Goal: Use online tool/utility: Utilize a website feature to perform a specific function

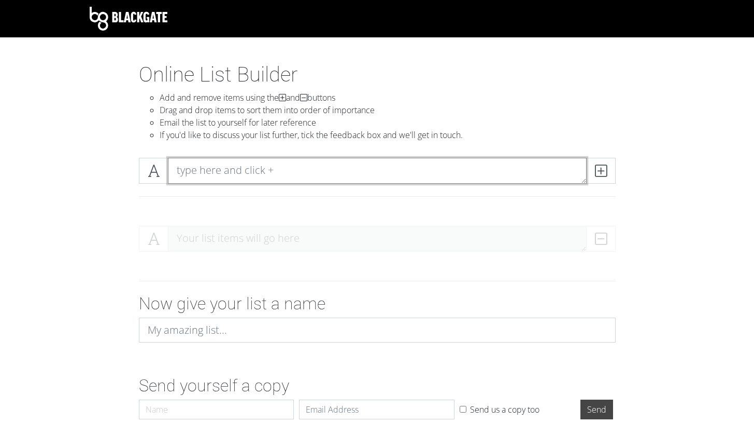
click at [333, 158] on textarea at bounding box center [377, 171] width 419 height 26
click at [240, 172] on textarea "To enrich screen reader interactions, please activate Accessibility in Grammarl…" at bounding box center [377, 171] width 419 height 26
paste textarea "[PERSON_NAME] [PERSON_NAME] Fin [PERSON_NAME] [PERSON_NAME] [PERSON_NAME] [PERS…"
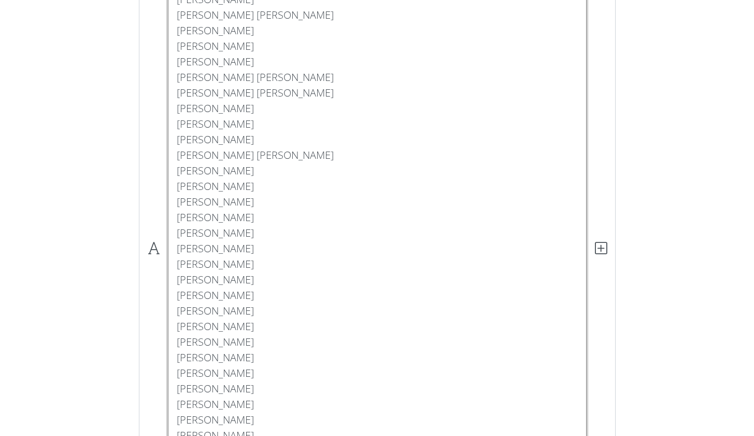
scroll to position [311, 0]
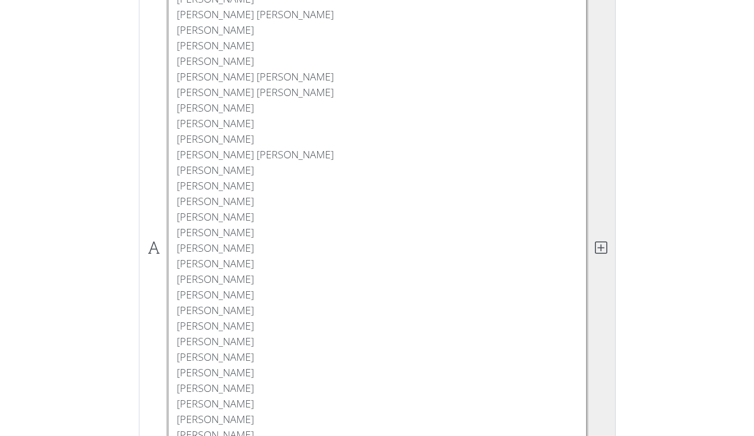
type textarea "[PERSON_NAME] [PERSON_NAME] Fin [PERSON_NAME] [PERSON_NAME] [PERSON_NAME] [PERS…"
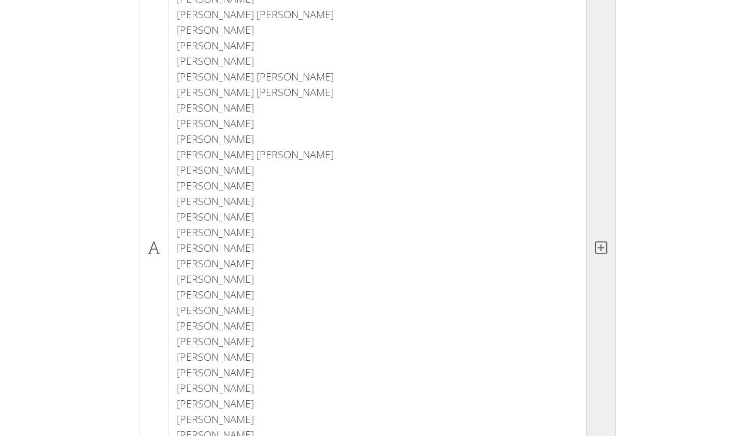
click at [601, 239] on span at bounding box center [601, 248] width 30 height 802
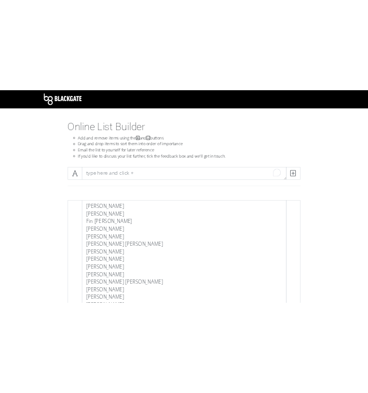
scroll to position [0, 0]
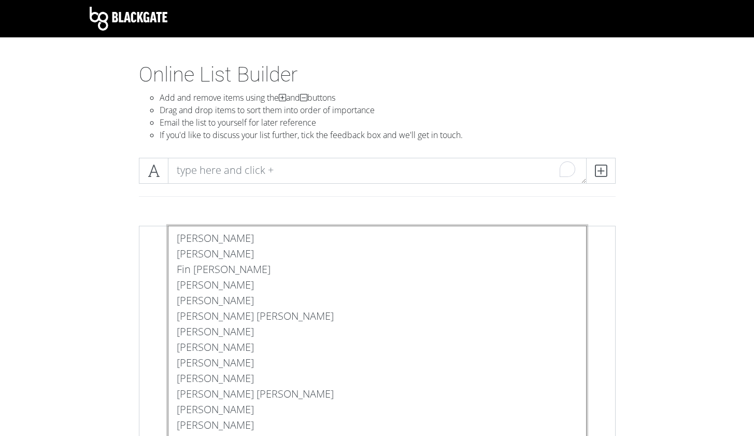
drag, startPoint x: 247, startPoint y: 236, endPoint x: 209, endPoint y: 237, distance: 37.3
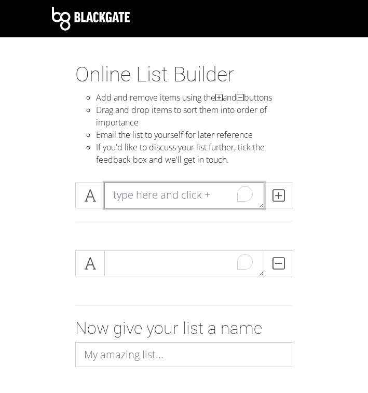
click at [166, 193] on textarea "To enrich screen reader interactions, please activate Accessibility in Grammarl…" at bounding box center [184, 195] width 160 height 26
paste textarea "[PERSON_NAME]"
type textarea "[PERSON_NAME]"
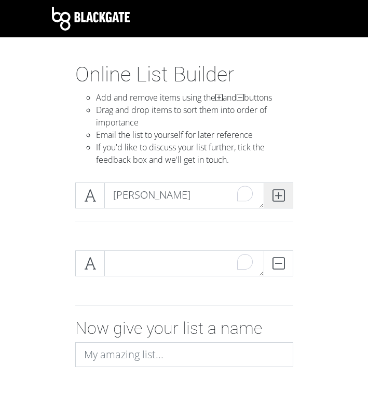
click at [285, 193] on span at bounding box center [278, 195] width 30 height 26
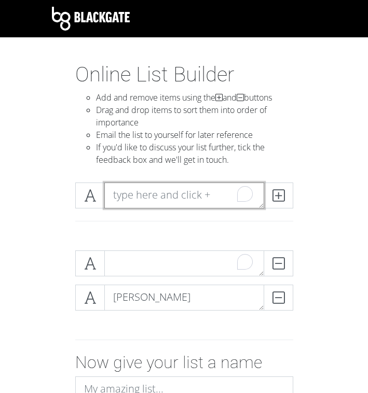
paste textarea "[PERSON_NAME]"
type textarea "[PERSON_NAME]"
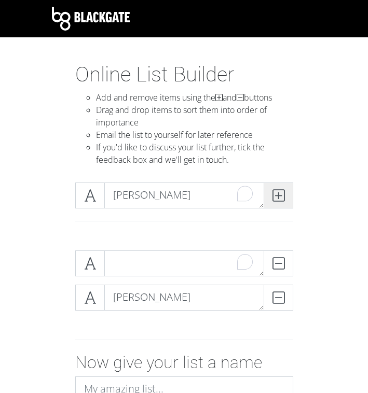
click at [288, 192] on span at bounding box center [278, 195] width 30 height 26
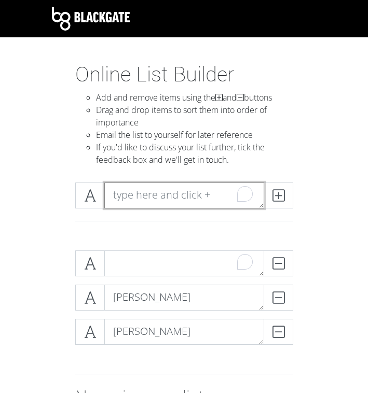
paste textarea "Fin [PERSON_NAME]"
type textarea "Fin [PERSON_NAME]"
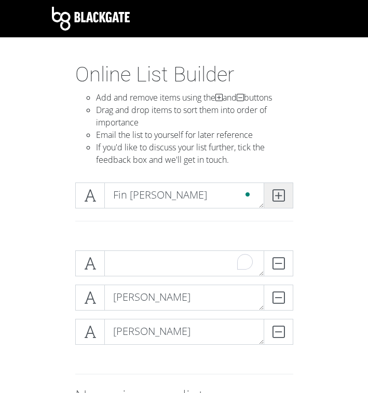
click at [277, 194] on icon at bounding box center [278, 195] width 12 height 10
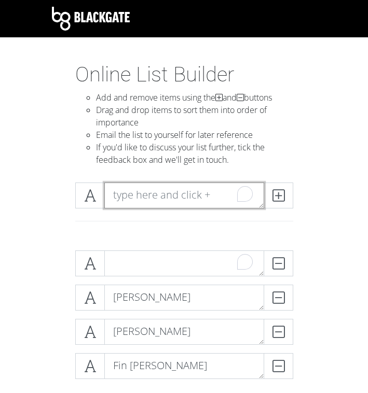
paste textarea "[PERSON_NAME]"
type textarea "[PERSON_NAME]"
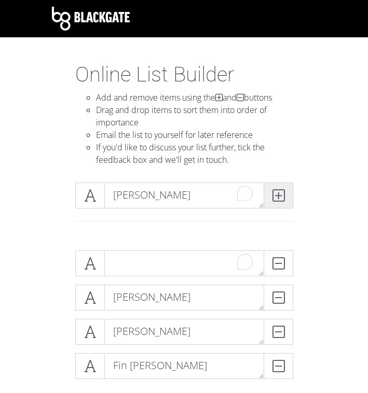
click at [276, 200] on icon at bounding box center [278, 195] width 12 height 10
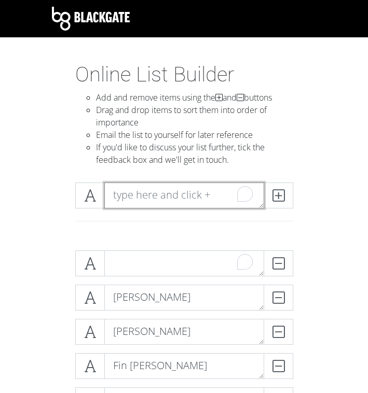
click at [193, 192] on textarea "To enrich screen reader interactions, please activate Accessibility in Grammarl…" at bounding box center [184, 195] width 160 height 26
paste textarea "[PERSON_NAME]"
type textarea "[PERSON_NAME]"
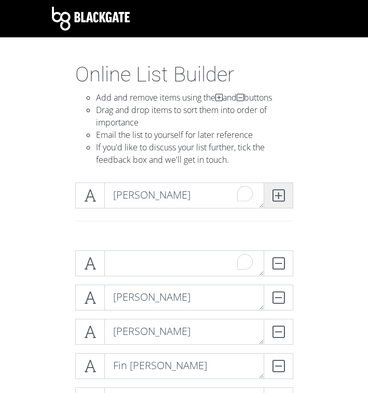
click at [275, 195] on icon at bounding box center [278, 195] width 12 height 10
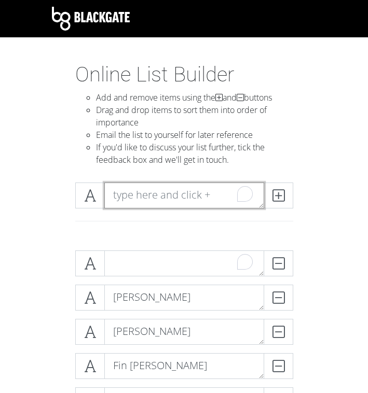
paste textarea "[PERSON_NAME]"
type textarea "[PERSON_NAME]"
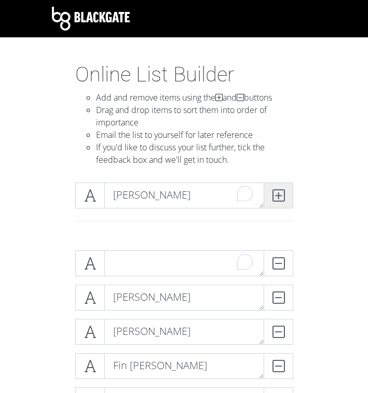
click at [270, 194] on span at bounding box center [278, 195] width 30 height 26
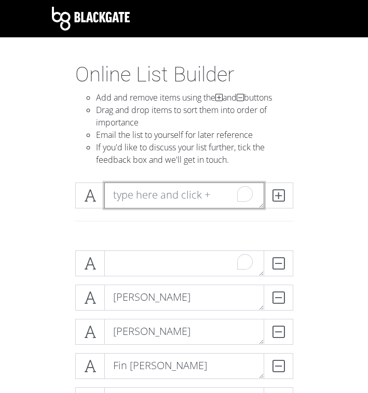
paste textarea "[PERSON_NAME] [PERSON_NAME]"
type textarea "[PERSON_NAME] [PERSON_NAME]"
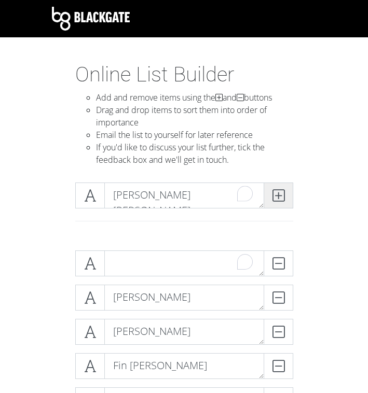
click at [291, 191] on span at bounding box center [278, 195] width 30 height 26
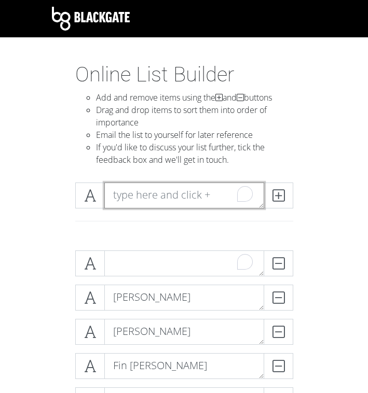
paste textarea "[PERSON_NAME]"
type textarea "[PERSON_NAME]"
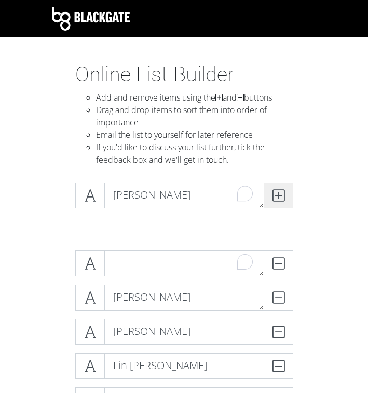
click at [282, 194] on icon at bounding box center [278, 195] width 12 height 10
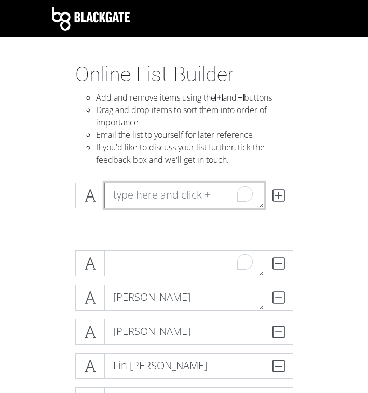
paste textarea "[PERSON_NAME]"
type textarea "[PERSON_NAME]"
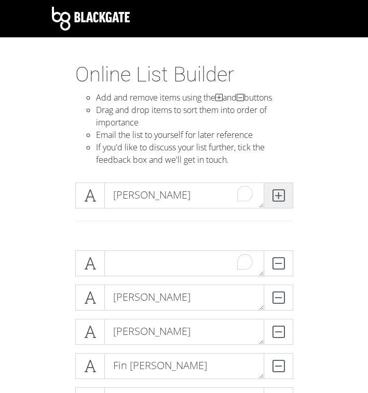
click at [286, 193] on span at bounding box center [278, 195] width 30 height 26
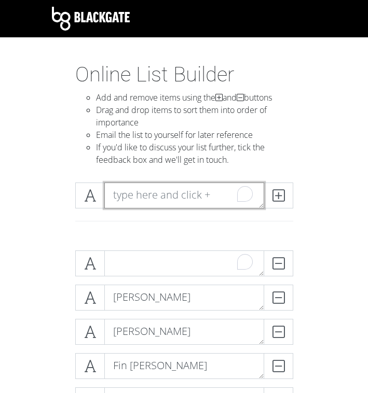
paste textarea "[PERSON_NAME]"
type textarea "[PERSON_NAME]"
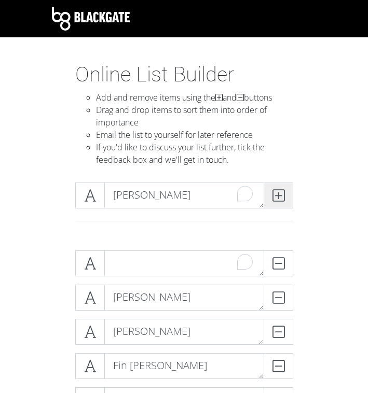
click at [279, 198] on icon at bounding box center [278, 195] width 12 height 10
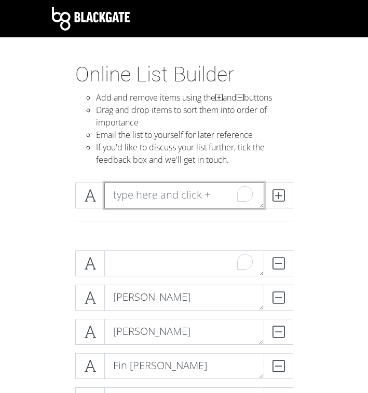
paste textarea "[PERSON_NAME]"
type textarea "[PERSON_NAME]"
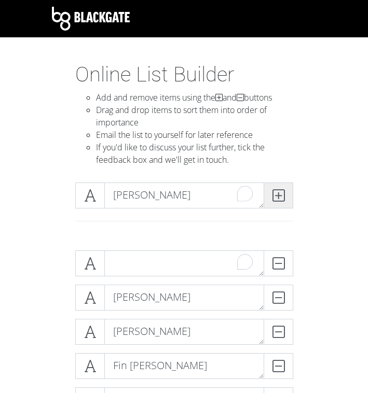
click at [285, 188] on span at bounding box center [278, 195] width 30 height 26
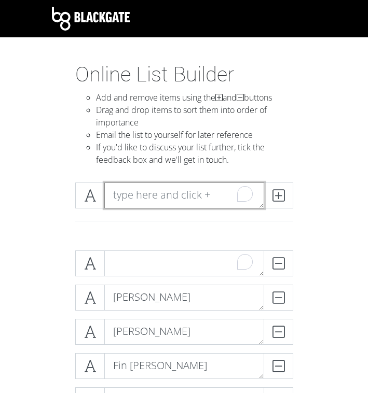
paste textarea "Bridger Core"
type textarea "Bridger Core"
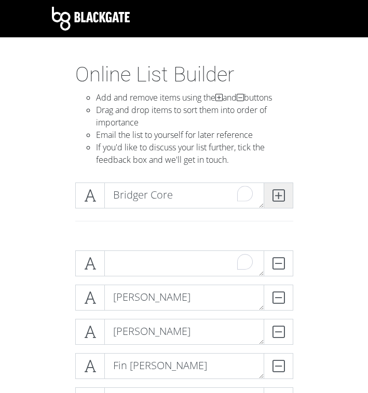
click at [276, 204] on span at bounding box center [278, 195] width 30 height 26
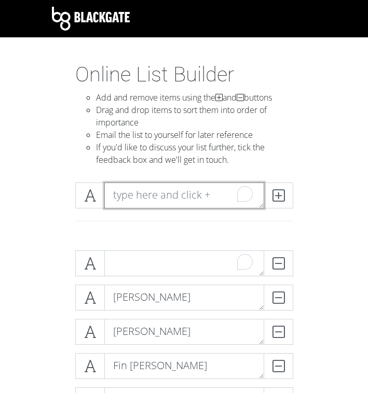
paste textarea "[PERSON_NAME]"
type textarea "[PERSON_NAME]"
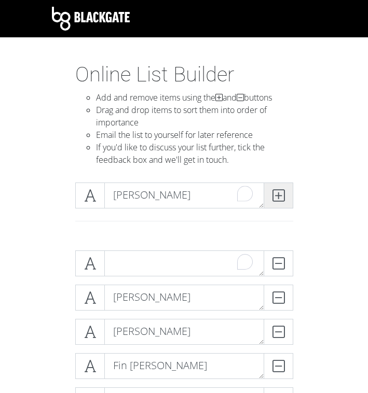
click at [271, 198] on span at bounding box center [278, 195] width 30 height 26
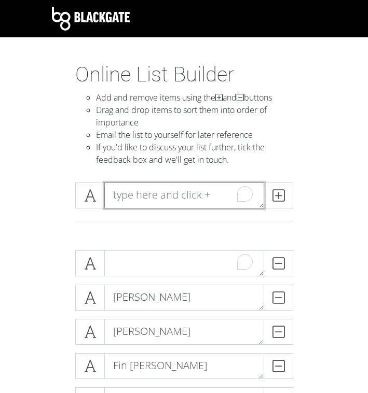
paste textarea "[PERSON_NAME]"
type textarea "[PERSON_NAME]"
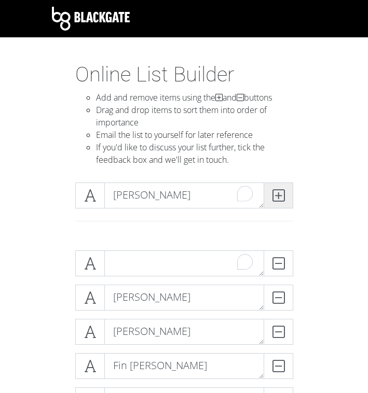
click at [270, 198] on span at bounding box center [278, 195] width 30 height 26
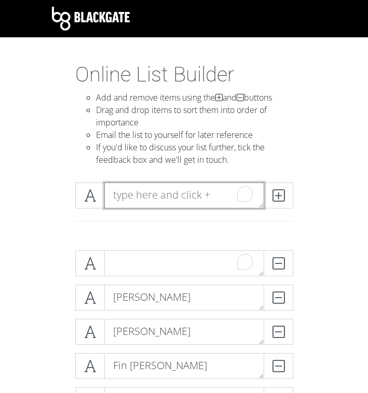
paste textarea "[PERSON_NAME]"
type textarea "[PERSON_NAME]"
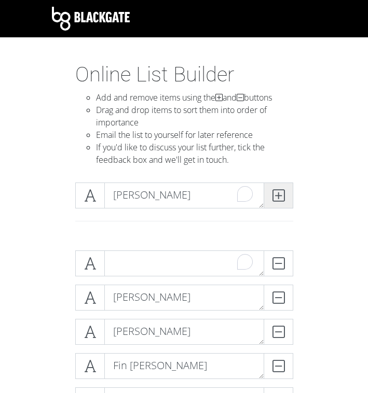
click at [275, 203] on span at bounding box center [278, 195] width 30 height 26
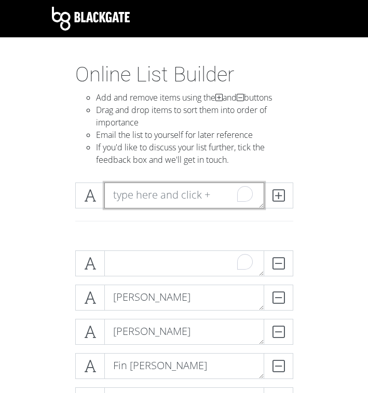
paste textarea "[PERSON_NAME]"
type textarea "[PERSON_NAME]"
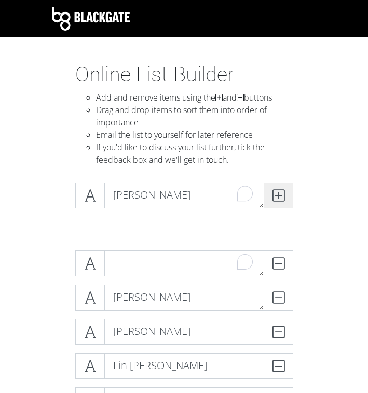
click at [279, 204] on span at bounding box center [278, 195] width 30 height 26
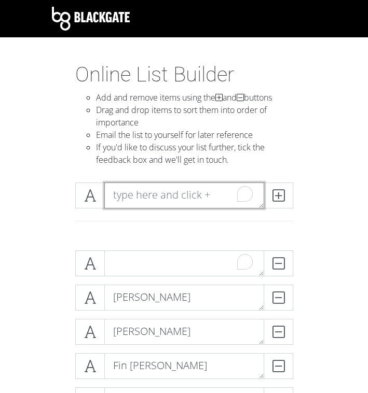
paste textarea "[PERSON_NAME]"
type textarea "[PERSON_NAME]"
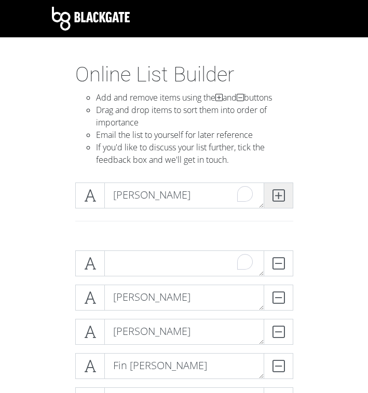
click at [277, 201] on icon at bounding box center [278, 195] width 12 height 10
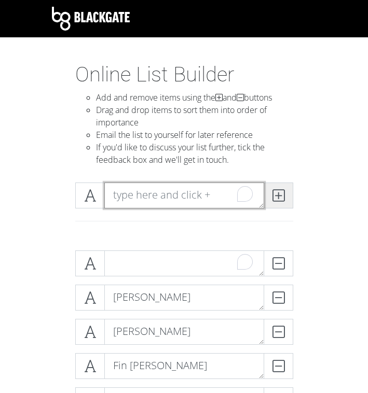
paste textarea "[PERSON_NAME] [PERSON_NAME]"
type textarea "[PERSON_NAME] [PERSON_NAME]"
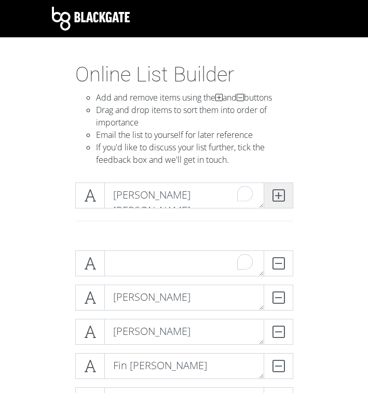
click at [277, 190] on icon at bounding box center [278, 195] width 12 height 10
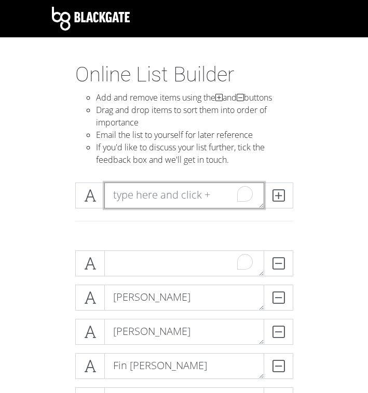
paste textarea "[PERSON_NAME] [PERSON_NAME]"
type textarea "[PERSON_NAME] [PERSON_NAME]"
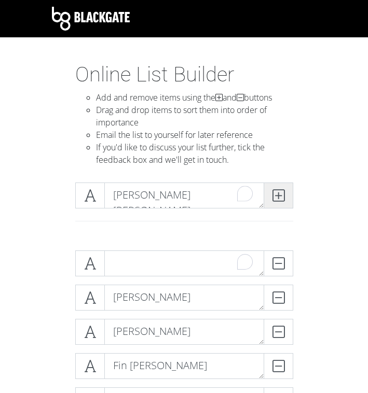
click at [286, 202] on span at bounding box center [278, 195] width 30 height 26
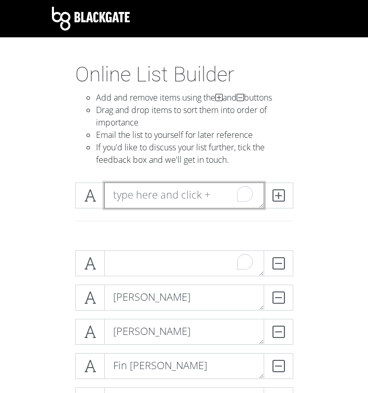
paste textarea "[PERSON_NAME]"
type textarea "[PERSON_NAME]"
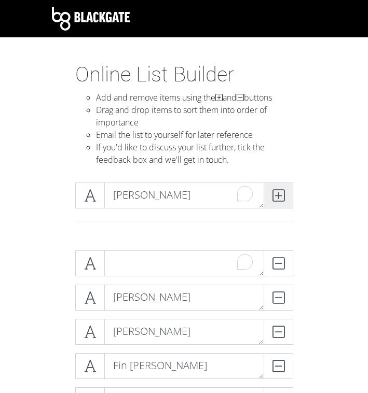
click at [284, 206] on span at bounding box center [278, 195] width 30 height 26
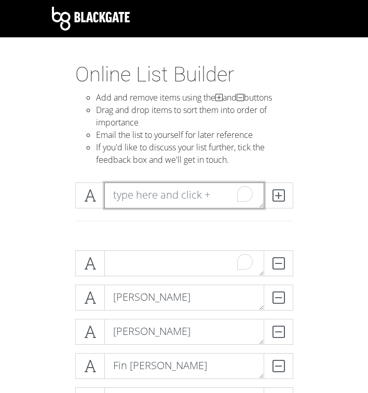
paste textarea "[PERSON_NAME]"
type textarea "[PERSON_NAME]"
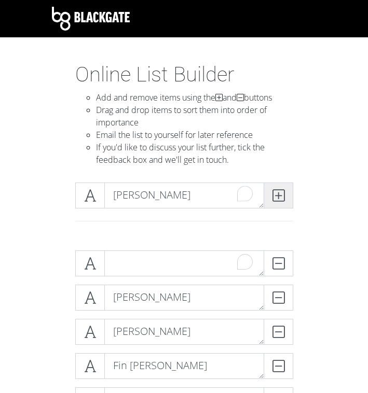
click at [280, 200] on icon at bounding box center [278, 195] width 12 height 10
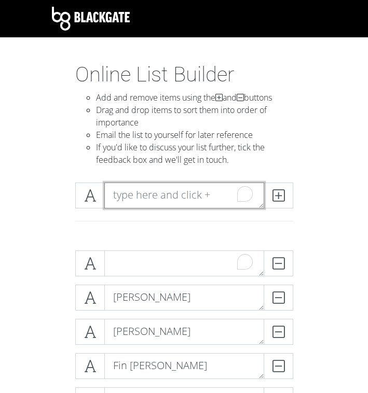
paste textarea "[PERSON_NAME]"
type textarea "[PERSON_NAME]"
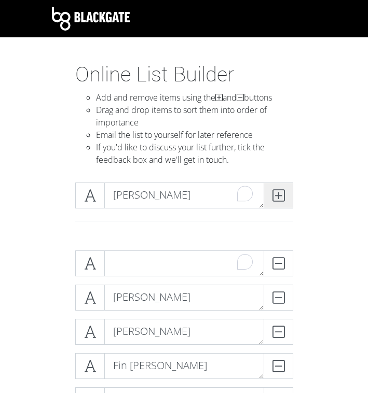
click at [285, 194] on span at bounding box center [278, 195] width 30 height 26
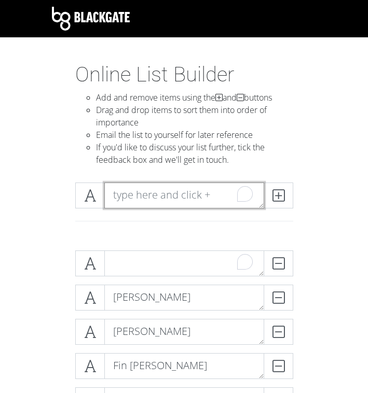
paste textarea "[PERSON_NAME]"
type textarea "[PERSON_NAME]"
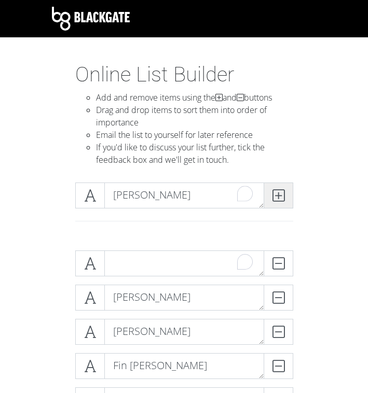
click at [281, 205] on span at bounding box center [278, 195] width 30 height 26
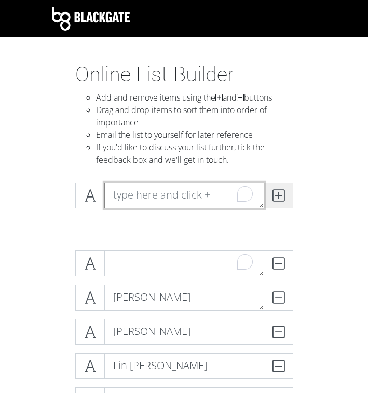
paste textarea "[PERSON_NAME]"
type textarea "[PERSON_NAME]"
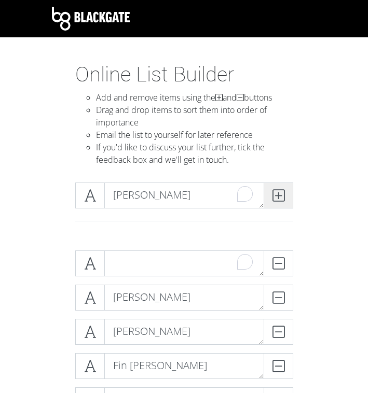
click at [280, 198] on icon at bounding box center [278, 195] width 12 height 10
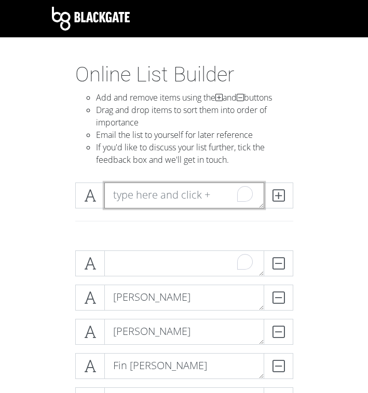
paste textarea "[PERSON_NAME]"
type textarea "[PERSON_NAME]"
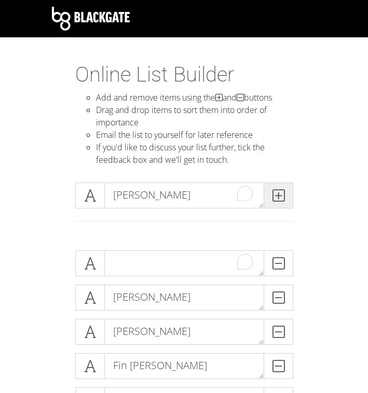
click at [266, 203] on span at bounding box center [278, 195] width 30 height 26
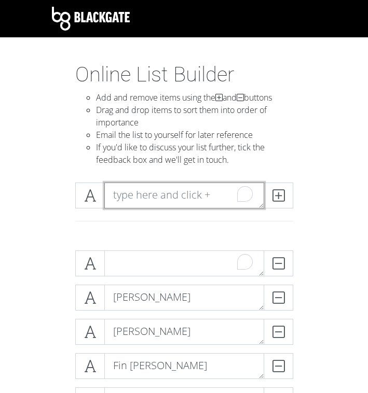
paste textarea "[PERSON_NAME]"
type textarea "[PERSON_NAME]"
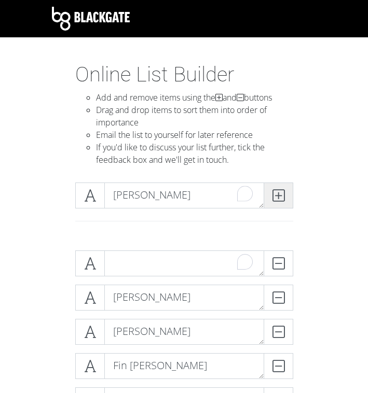
click at [275, 195] on icon at bounding box center [278, 195] width 12 height 10
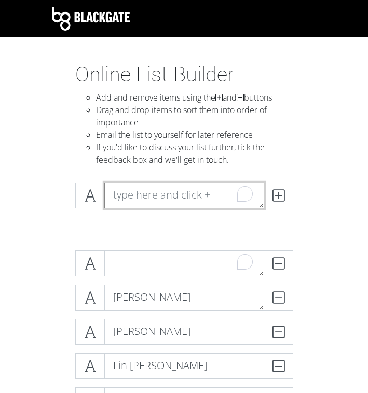
paste textarea "[PERSON_NAME]"
type textarea "[PERSON_NAME]"
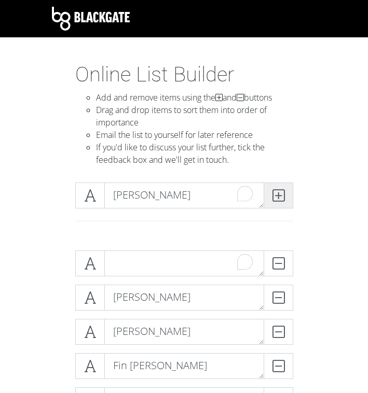
click at [273, 200] on icon at bounding box center [278, 195] width 12 height 10
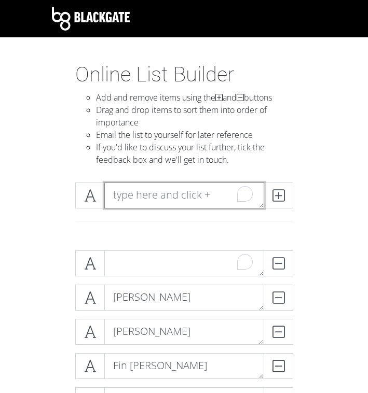
paste textarea "[PERSON_NAME]"
type textarea "[PERSON_NAME]"
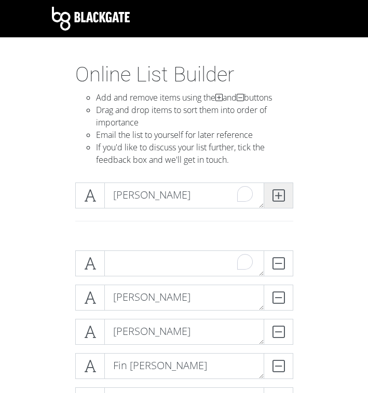
click at [282, 201] on icon at bounding box center [278, 195] width 12 height 10
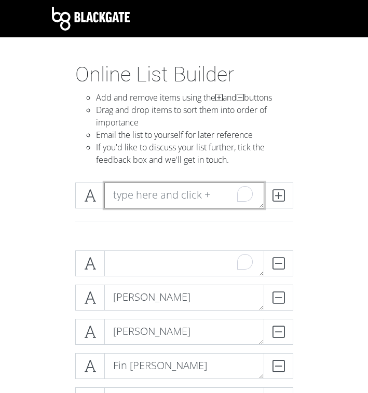
paste textarea "[PERSON_NAME]"
type textarea "[PERSON_NAME]"
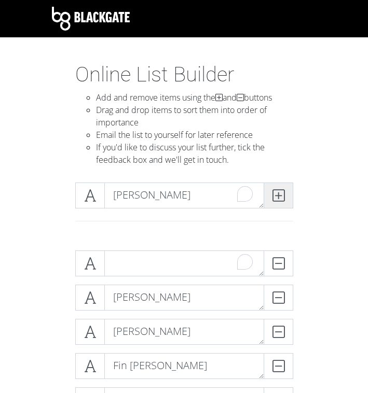
click at [278, 192] on icon at bounding box center [278, 195] width 12 height 10
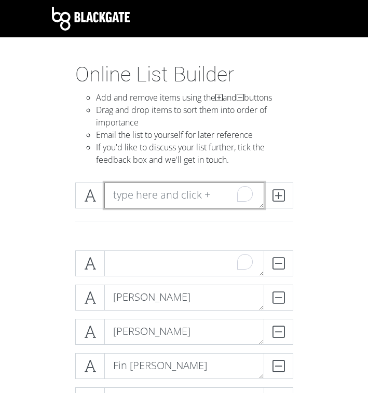
paste textarea "[PERSON_NAME]"
type textarea "[PERSON_NAME]"
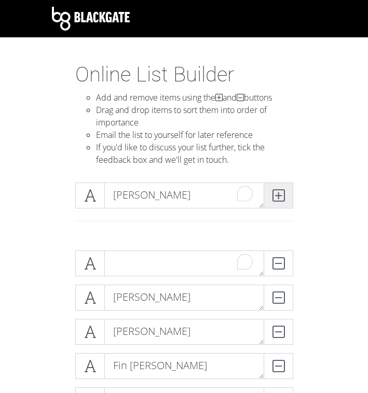
click at [286, 196] on span at bounding box center [278, 195] width 30 height 26
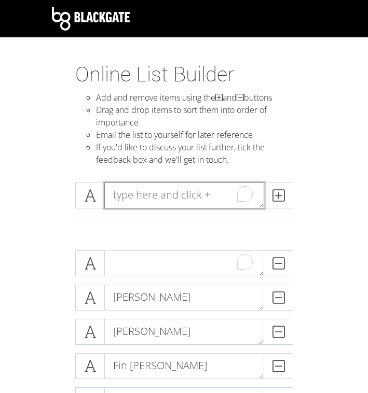
paste textarea "[PERSON_NAME]"
type textarea "[PERSON_NAME]"
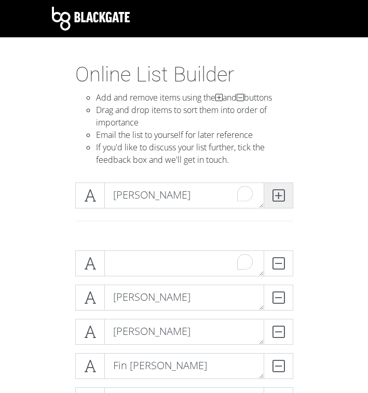
click at [288, 195] on span at bounding box center [278, 195] width 30 height 26
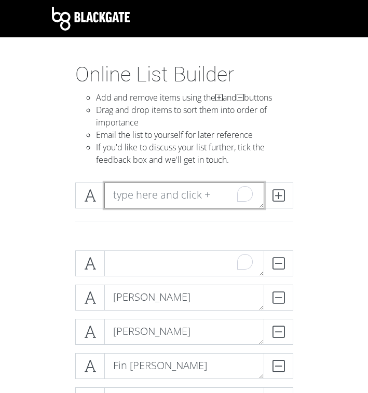
paste textarea "[PERSON_NAME]"
type textarea "[PERSON_NAME]"
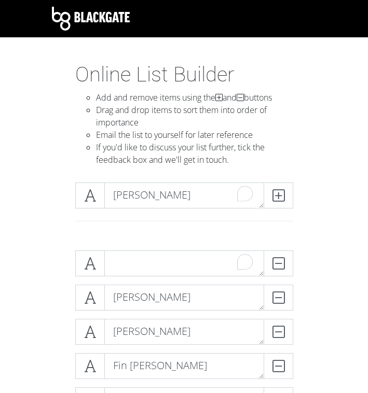
click at [294, 196] on div "[PERSON_NAME]" at bounding box center [184, 195] width 223 height 26
click at [286, 196] on span at bounding box center [278, 195] width 30 height 26
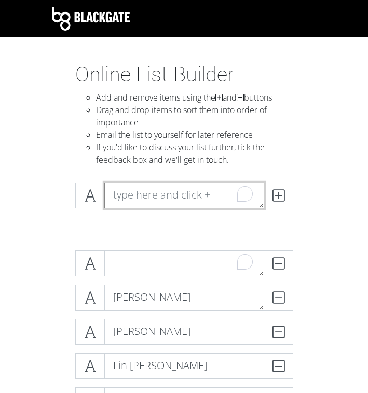
paste textarea "[PERSON_NAME]"
type textarea "[PERSON_NAME]"
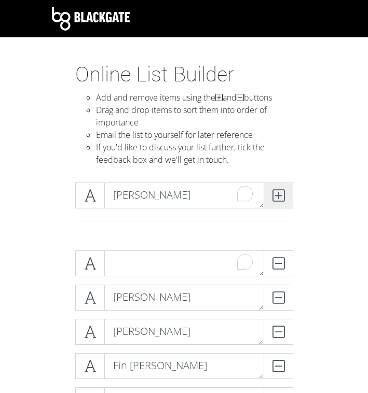
click at [289, 196] on span at bounding box center [278, 195] width 30 height 26
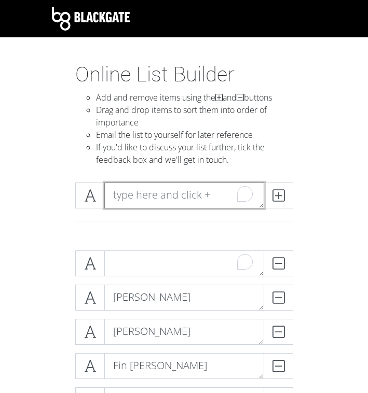
paste textarea "[PERSON_NAME]"
type textarea "[PERSON_NAME]"
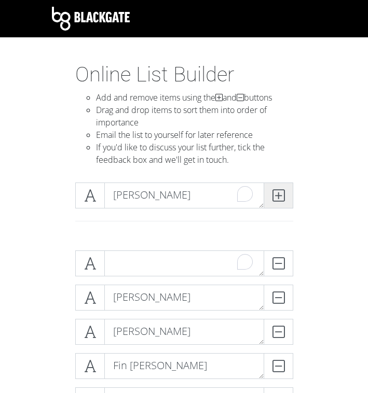
click at [281, 195] on icon at bounding box center [278, 195] width 12 height 10
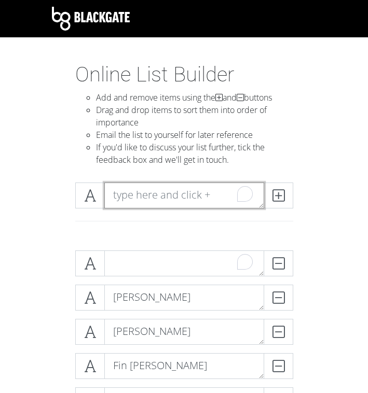
paste textarea "[PERSON_NAME]"
type textarea "[PERSON_NAME]"
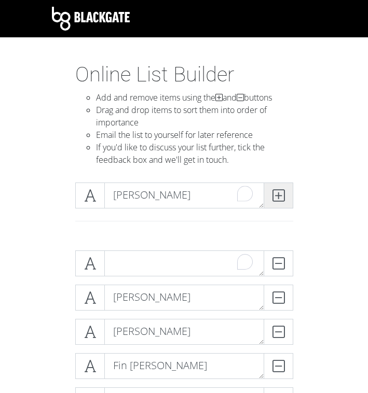
click at [278, 195] on icon at bounding box center [278, 195] width 12 height 10
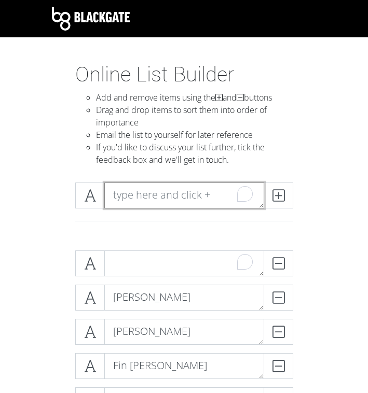
paste textarea "[PERSON_NAME]"
type textarea "[PERSON_NAME]"
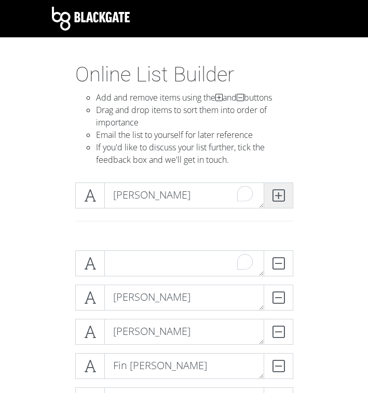
click at [287, 205] on span at bounding box center [278, 195] width 30 height 26
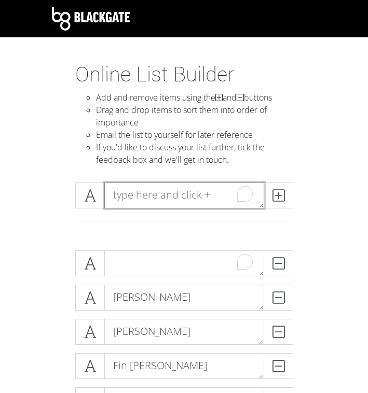
paste textarea "[PERSON_NAME]"
type textarea "[PERSON_NAME]"
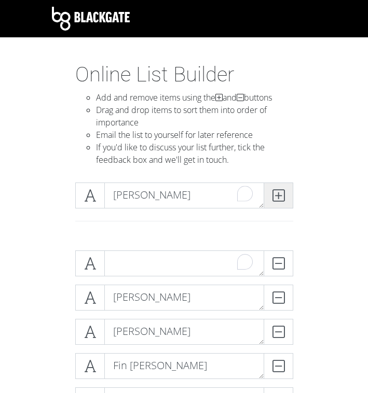
click at [276, 195] on icon at bounding box center [278, 195] width 12 height 10
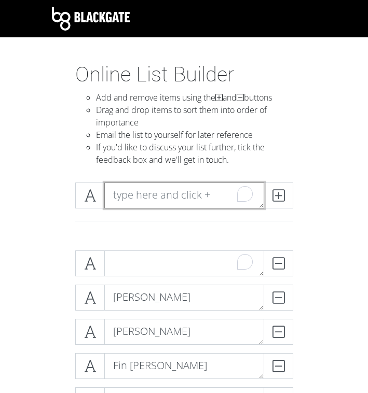
paste textarea "[PERSON_NAME]"
type textarea "[PERSON_NAME]"
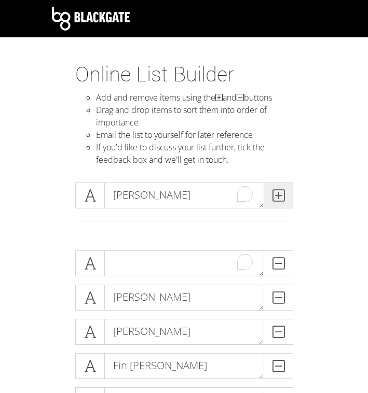
click at [277, 194] on icon at bounding box center [278, 195] width 12 height 10
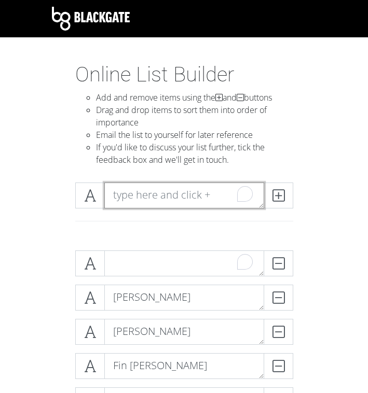
paste textarea "[PERSON_NAME]"
type textarea "[PERSON_NAME]"
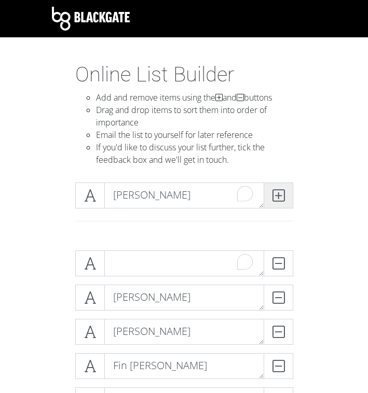
click at [270, 195] on span at bounding box center [278, 195] width 30 height 26
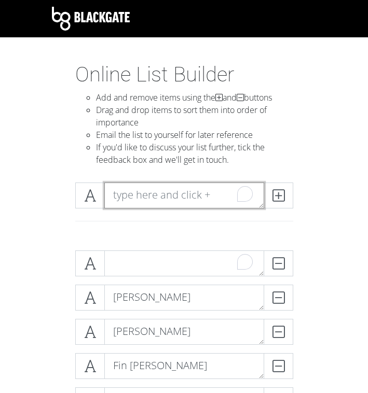
paste textarea "[PERSON_NAME]"
type textarea "[PERSON_NAME]"
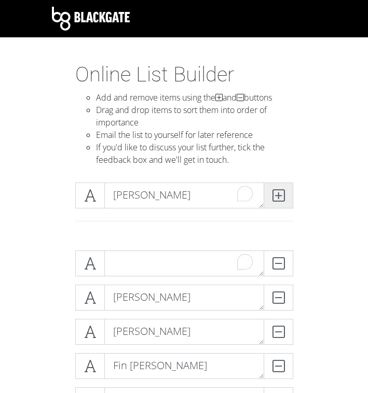
click at [289, 203] on span at bounding box center [278, 195] width 30 height 26
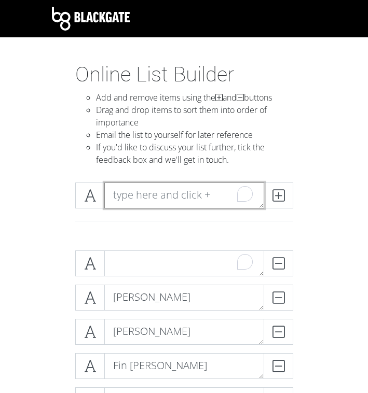
paste textarea "[PERSON_NAME]"
type textarea "[PERSON_NAME]"
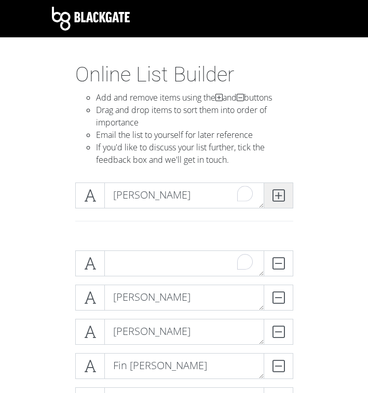
click at [285, 197] on span at bounding box center [278, 195] width 30 height 26
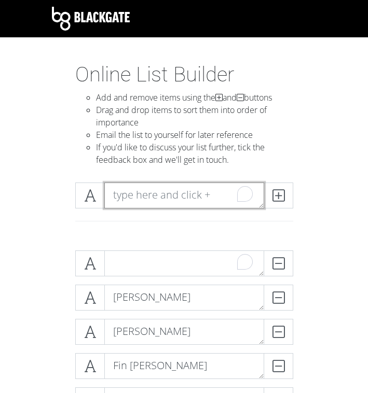
paste textarea "[PERSON_NAME]"
type textarea "[PERSON_NAME]"
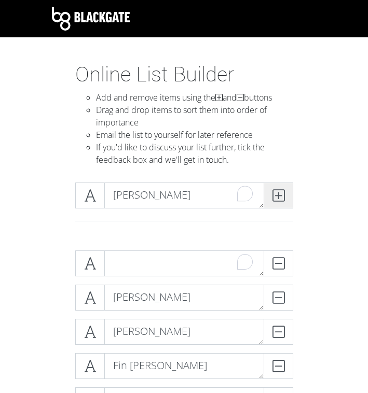
click at [282, 204] on span at bounding box center [278, 195] width 30 height 26
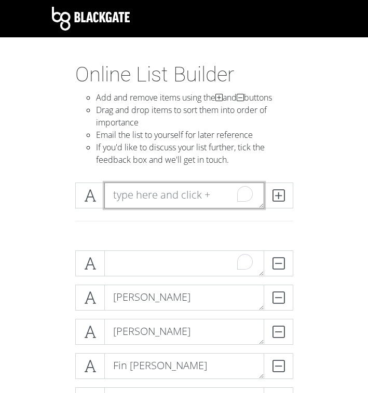
paste textarea "[PERSON_NAME]"
type textarea "[PERSON_NAME]"
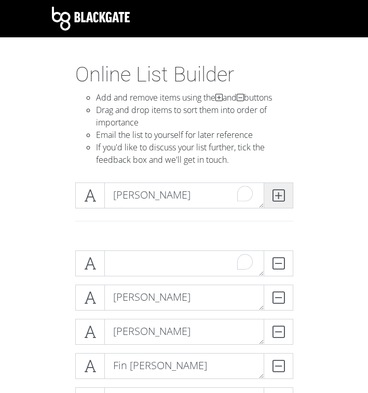
click at [291, 201] on span at bounding box center [278, 195] width 30 height 26
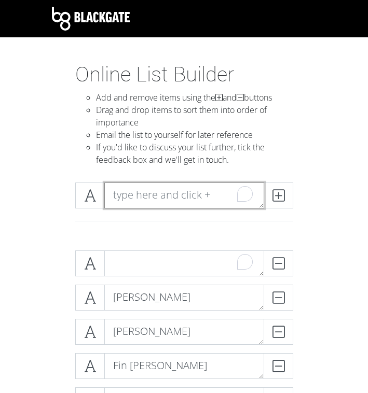
paste textarea "[PERSON_NAME]"
type textarea "[PERSON_NAME]"
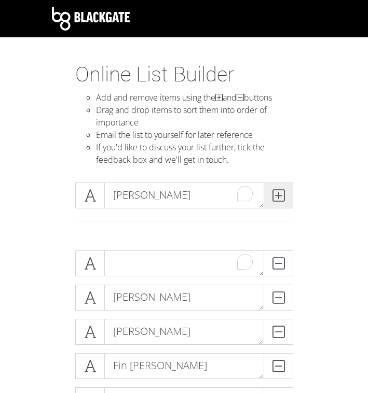
click at [285, 201] on span at bounding box center [278, 195] width 30 height 26
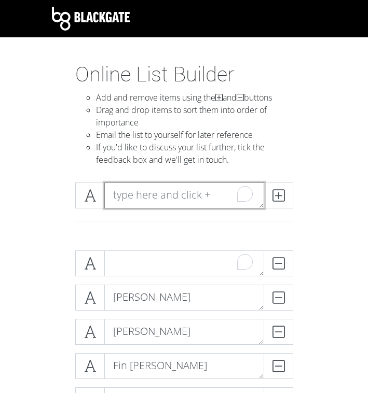
paste textarea "[PERSON_NAME]"
type textarea "[PERSON_NAME]"
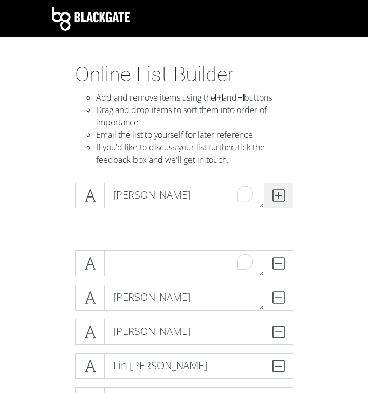
click at [288, 198] on span at bounding box center [278, 195] width 30 height 26
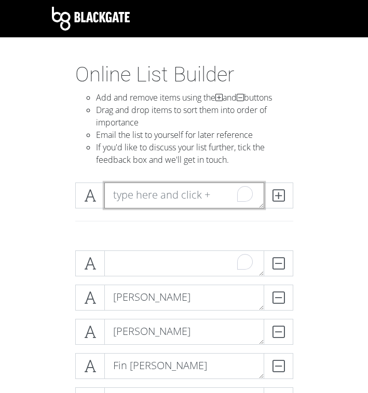
paste textarea "[PERSON_NAME]"
type textarea "[PERSON_NAME]"
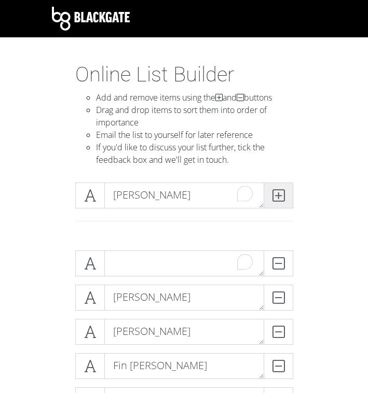
click at [280, 194] on icon at bounding box center [278, 195] width 12 height 10
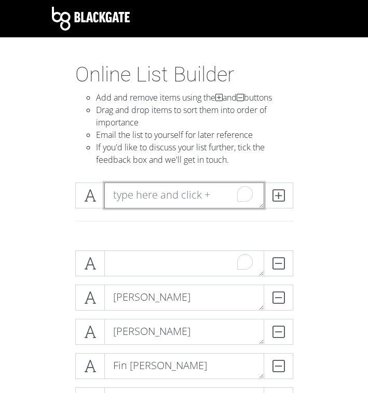
paste textarea "[PERSON_NAME]"
type textarea "[PERSON_NAME]"
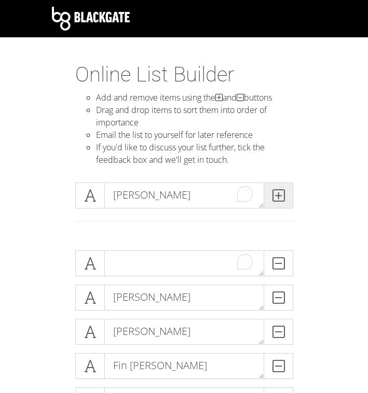
click at [280, 200] on icon at bounding box center [278, 195] width 12 height 10
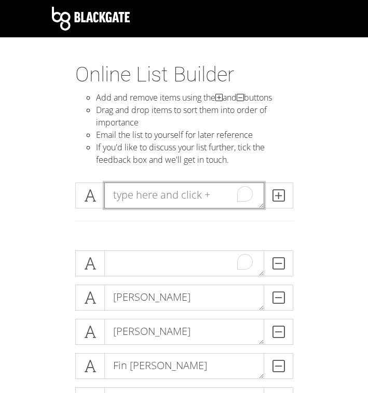
paste textarea "[PERSON_NAME]"
type textarea "[PERSON_NAME]"
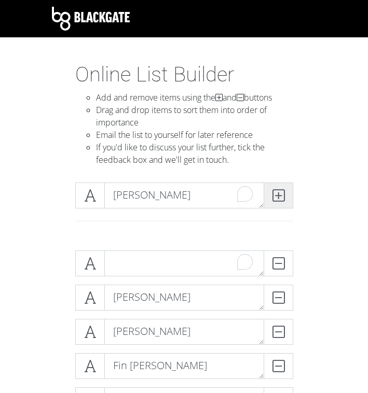
click at [270, 197] on span at bounding box center [278, 195] width 30 height 26
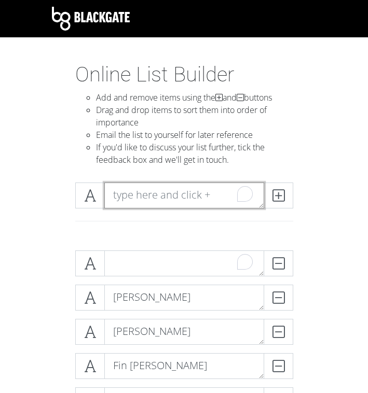
paste textarea "[PERSON_NAME]"
type textarea "[PERSON_NAME]"
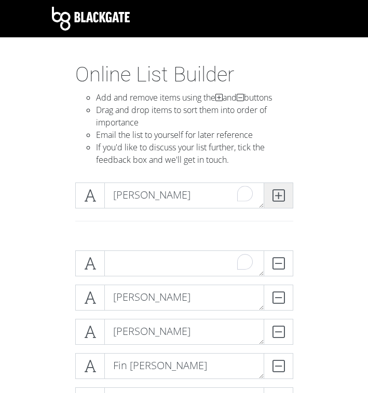
click at [280, 203] on span at bounding box center [278, 195] width 30 height 26
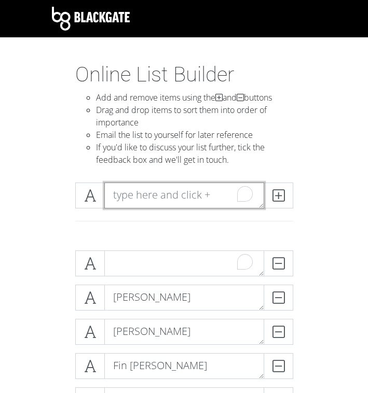
paste textarea "[PERSON_NAME]"
type textarea "[PERSON_NAME]"
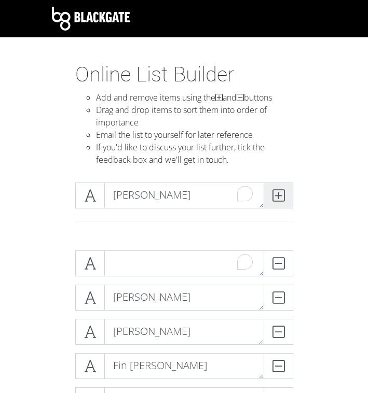
click at [291, 205] on span at bounding box center [278, 195] width 30 height 26
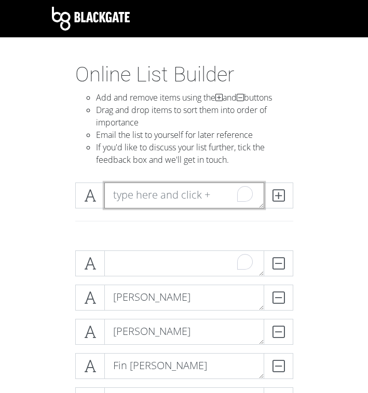
paste textarea "[PERSON_NAME]"
type textarea "[PERSON_NAME]"
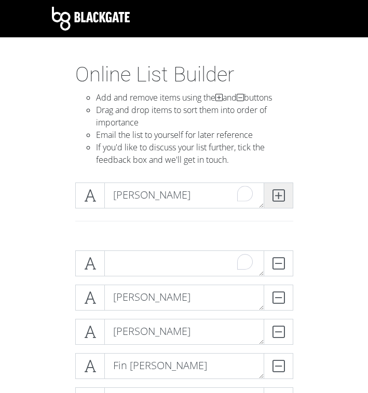
click at [277, 199] on icon at bounding box center [278, 195] width 12 height 10
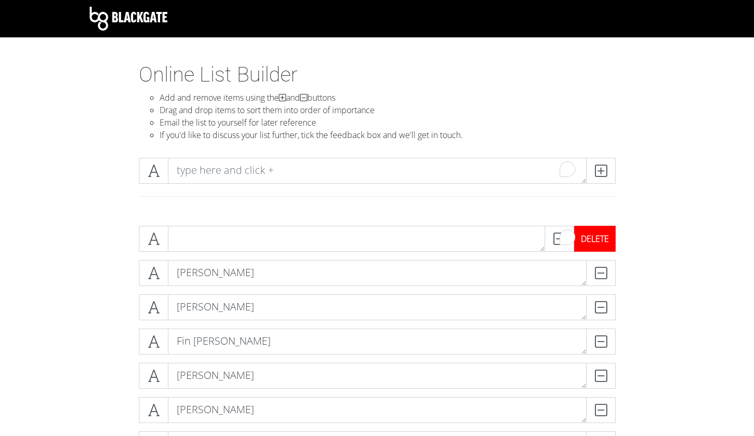
click at [603, 233] on div "DELETE" at bounding box center [594, 239] width 41 height 26
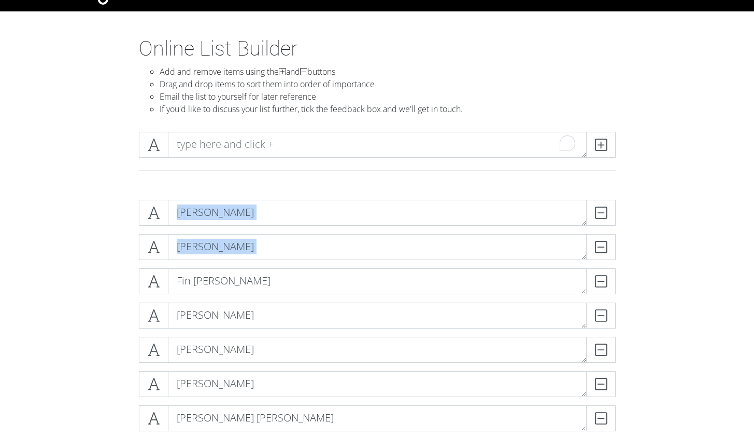
drag, startPoint x: 159, startPoint y: 239, endPoint x: 159, endPoint y: 232, distance: 6.7
click at [159, 232] on div "[PERSON_NAME] DELETE" at bounding box center [377, 217] width 482 height 34
drag, startPoint x: 156, startPoint y: 288, endPoint x: 156, endPoint y: 283, distance: 5.7
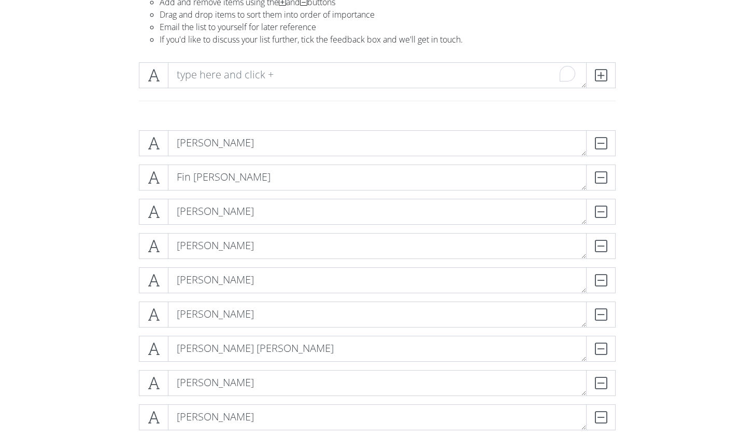
scroll to position [115, 0]
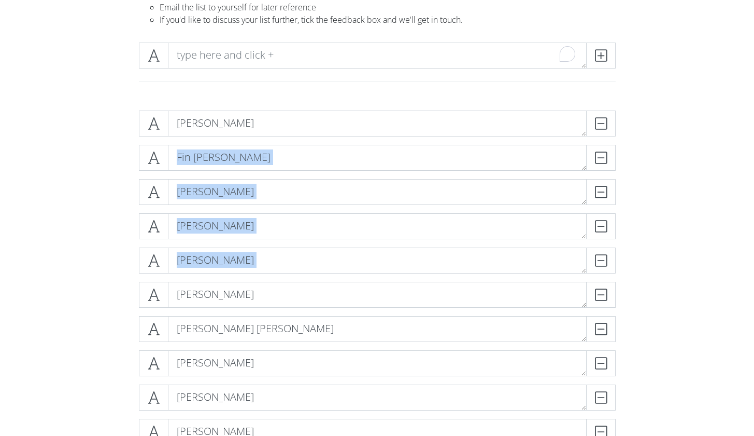
drag, startPoint x: 157, startPoint y: 293, endPoint x: 154, endPoint y: 172, distance: 121.3
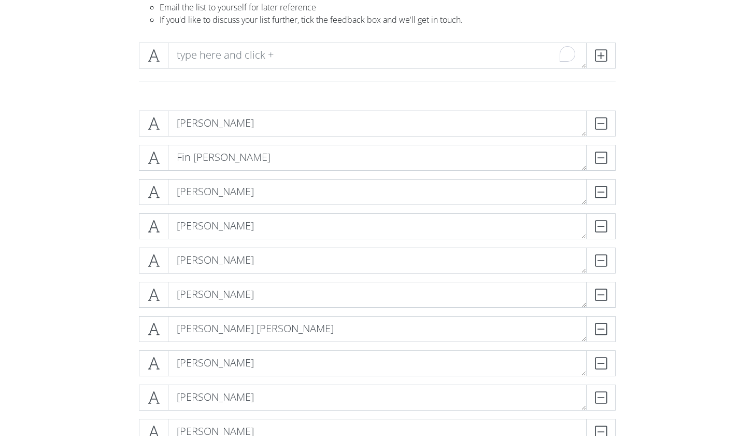
click at [154, 172] on div "Fin [PERSON_NAME]" at bounding box center [377, 162] width 482 height 34
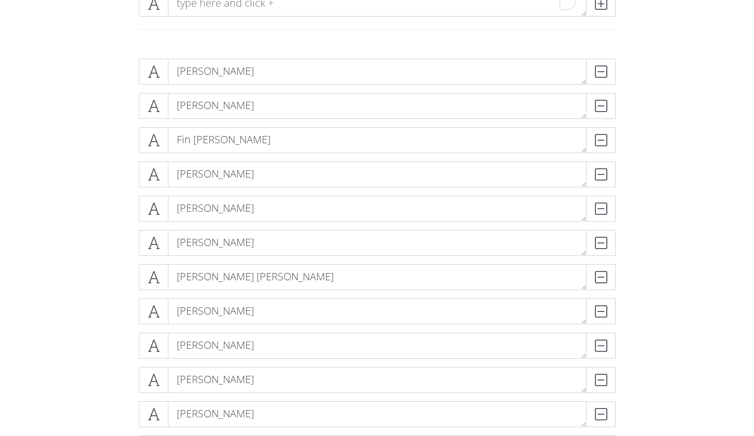
scroll to position [175, 0]
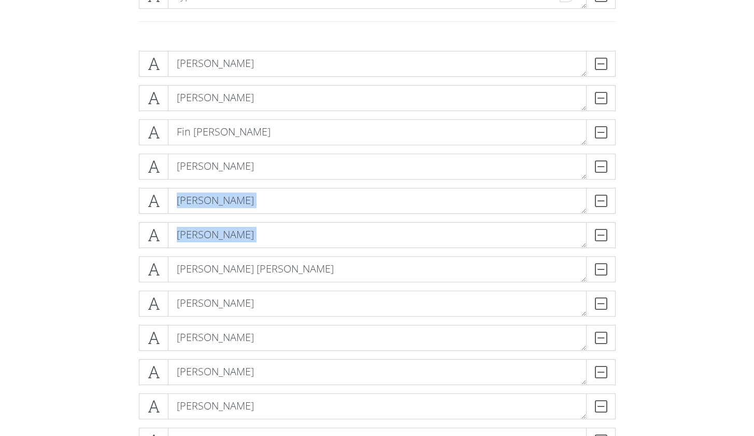
drag, startPoint x: 157, startPoint y: 271, endPoint x: 155, endPoint y: 214, distance: 56.5
click at [155, 214] on div "[PERSON_NAME] DELETE" at bounding box center [377, 205] width 482 height 34
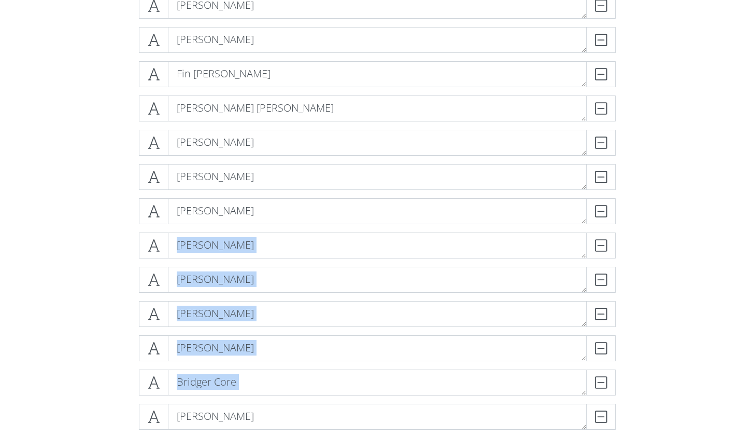
scroll to position [252, 0]
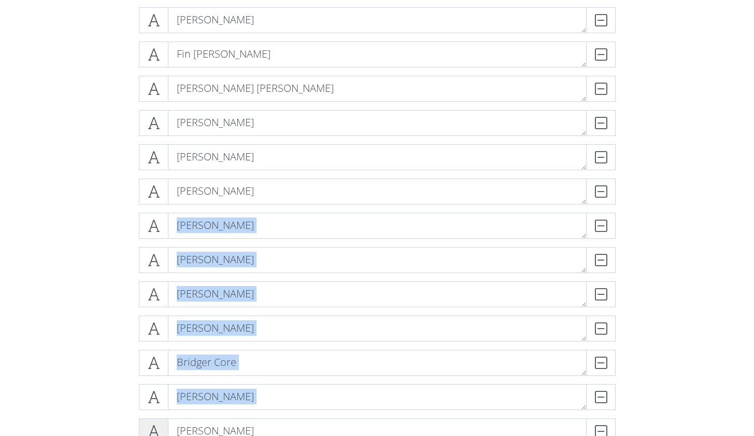
drag, startPoint x: 157, startPoint y: 237, endPoint x: 144, endPoint y: 435, distance: 197.9
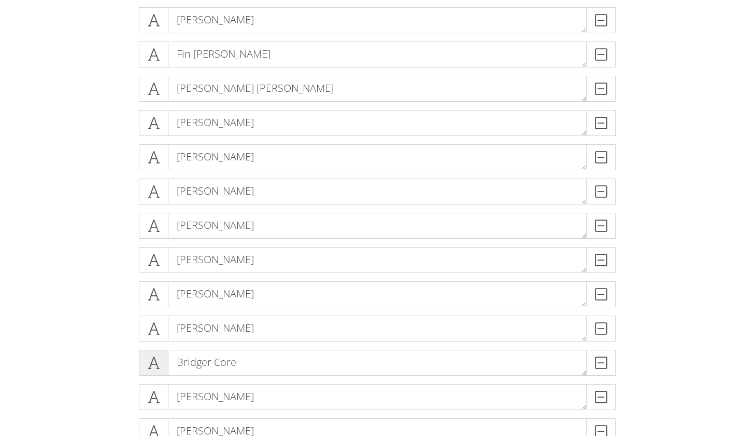
click at [144, 370] on span at bounding box center [154, 362] width 30 height 26
click at [154, 229] on icon at bounding box center [154, 225] width 12 height 10
click at [154, 231] on icon at bounding box center [154, 225] width 12 height 10
click at [156, 370] on span at bounding box center [154, 362] width 30 height 26
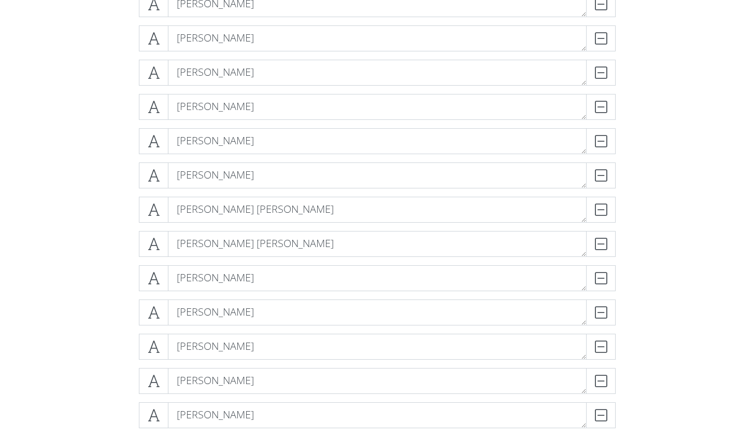
scroll to position [616, 0]
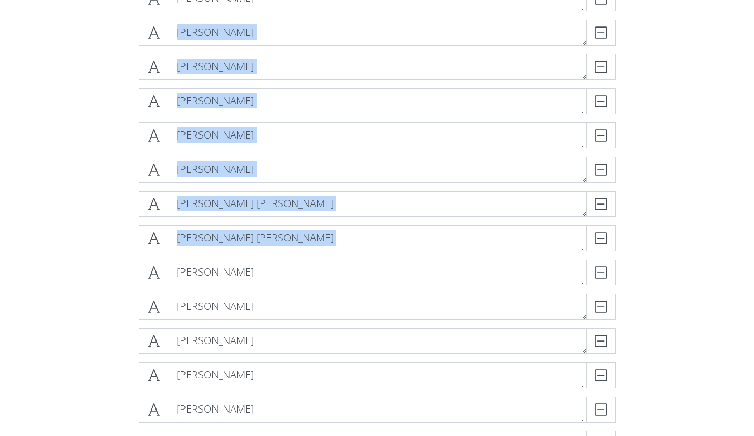
drag, startPoint x: 153, startPoint y: 35, endPoint x: 169, endPoint y: 280, distance: 245.2
click at [169, 280] on textarea "[PERSON_NAME]" at bounding box center [377, 272] width 419 height 26
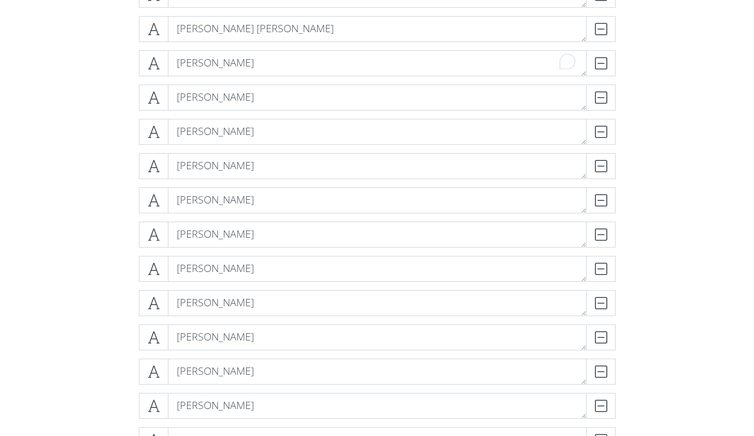
scroll to position [852, 0]
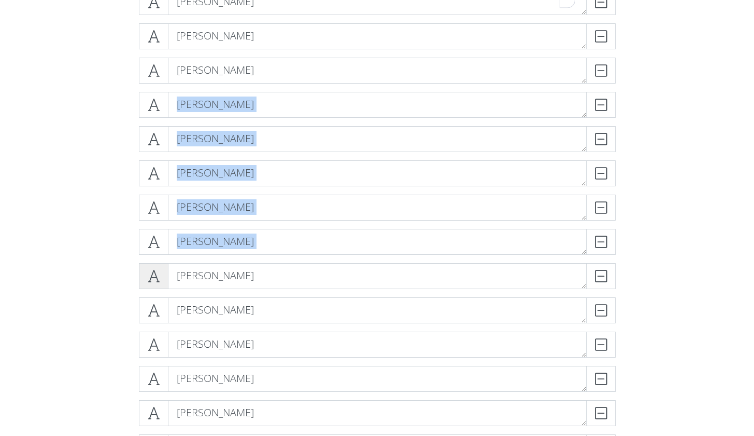
drag, startPoint x: 150, startPoint y: 105, endPoint x: 148, endPoint y: 264, distance: 159.7
click at [148, 264] on div "[PERSON_NAME] DELETE [PERSON_NAME] DELETE Fin [PERSON_NAME] [PERSON_NAME] [PERS…" at bounding box center [377, 245] width 477 height 1745
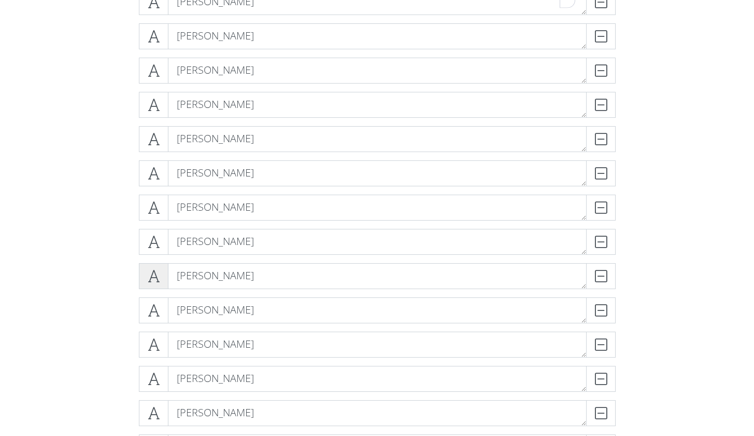
click at [148, 264] on span at bounding box center [154, 276] width 30 height 26
click at [153, 342] on icon at bounding box center [154, 344] width 12 height 10
click at [150, 236] on icon at bounding box center [154, 241] width 12 height 10
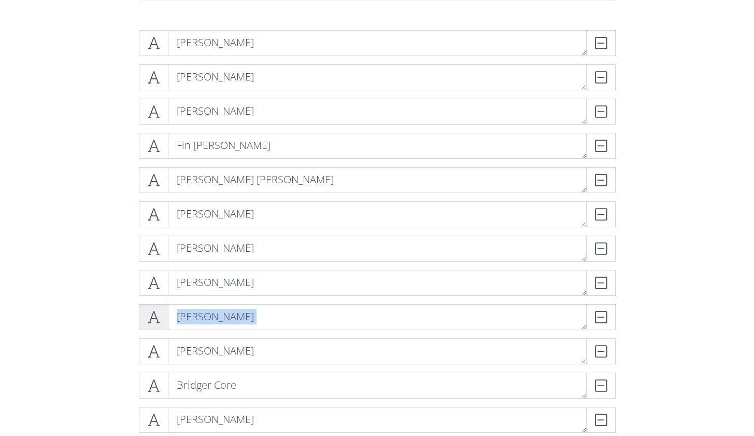
drag, startPoint x: 156, startPoint y: 346, endPoint x: 152, endPoint y: 320, distance: 25.6
click at [152, 320] on icon at bounding box center [154, 317] width 12 height 10
click at [155, 307] on span at bounding box center [154, 317] width 30 height 26
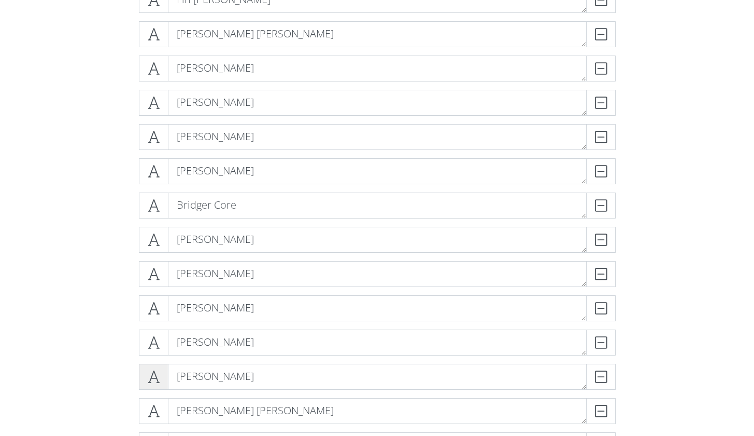
scroll to position [377, 0]
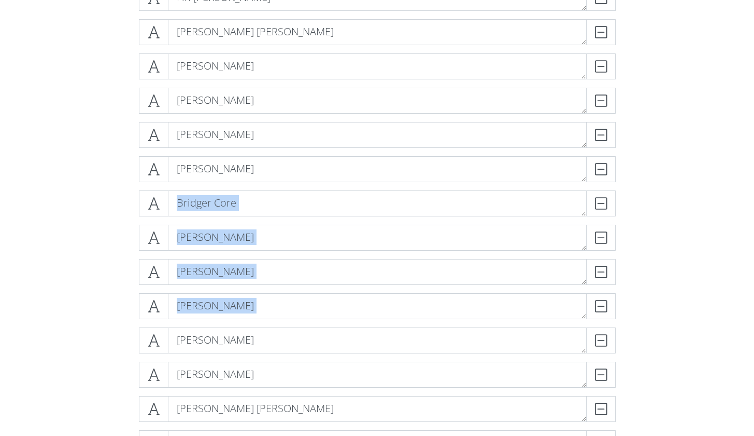
drag, startPoint x: 152, startPoint y: 336, endPoint x: 150, endPoint y: 218, distance: 118.2
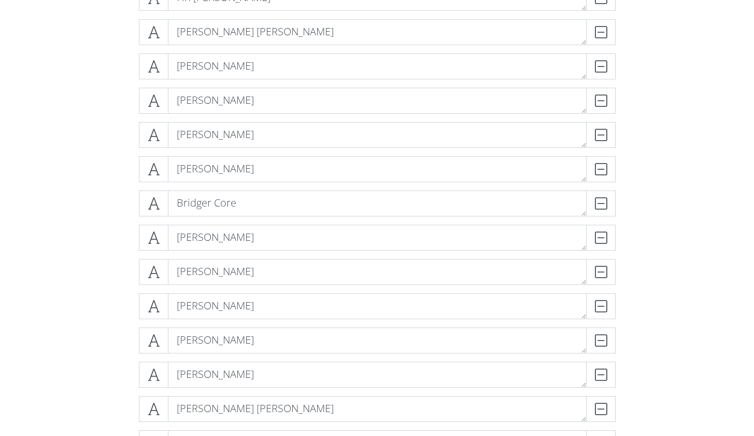
click at [150, 218] on div "Bridger Core DELETE" at bounding box center [377, 207] width 482 height 34
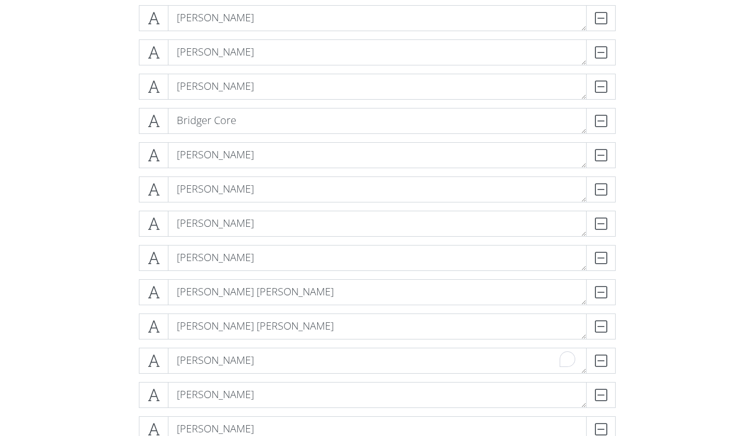
scroll to position [504, 0]
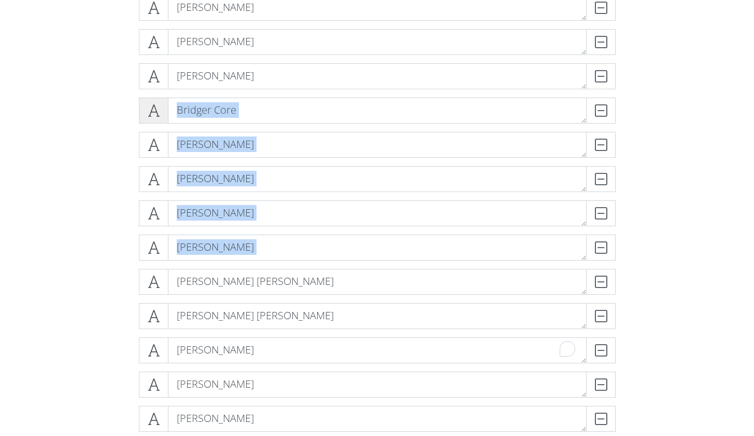
drag, startPoint x: 152, startPoint y: 283, endPoint x: 153, endPoint y: 115, distance: 167.5
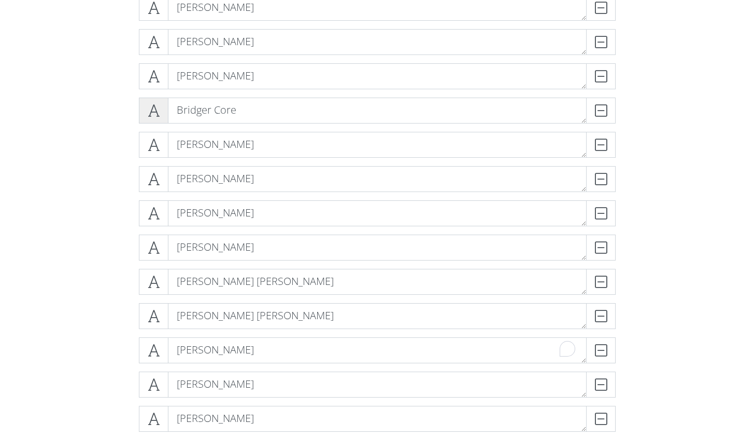
click at [153, 115] on icon at bounding box center [154, 110] width 12 height 10
click at [147, 126] on div "Bridger Core DELETE" at bounding box center [377, 114] width 482 height 34
click at [147, 121] on span at bounding box center [154, 110] width 30 height 26
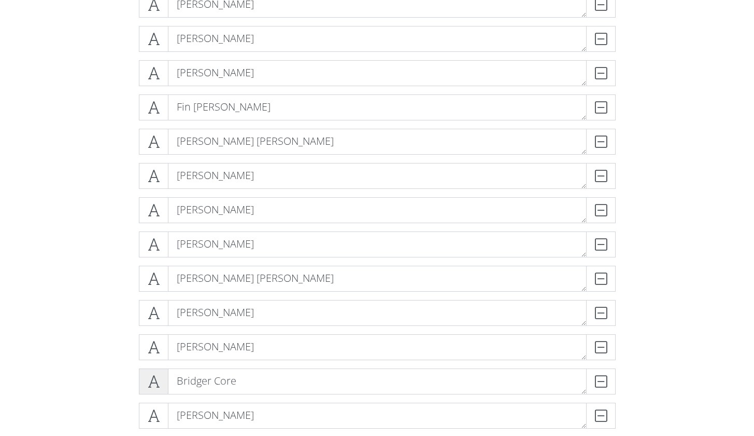
scroll to position [261, 0]
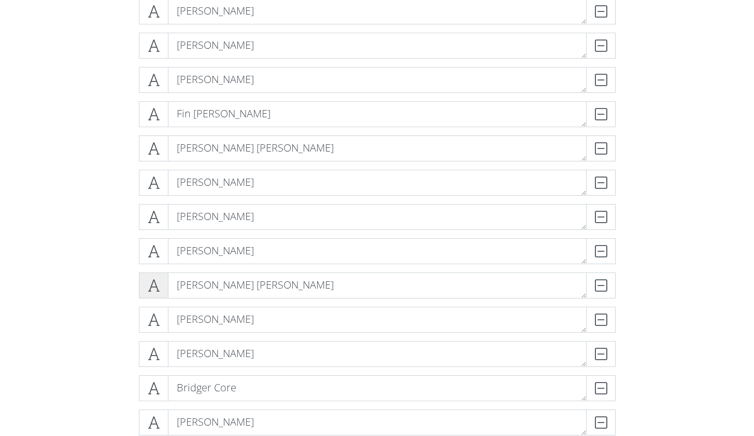
click at [146, 282] on span at bounding box center [154, 285] width 30 height 26
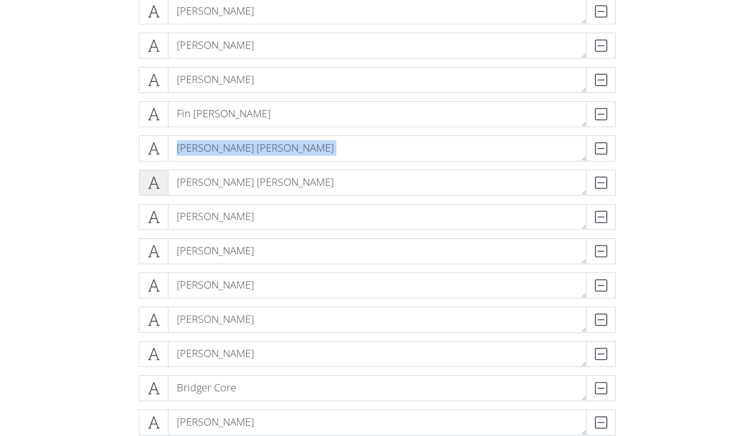
drag, startPoint x: 149, startPoint y: 186, endPoint x: 151, endPoint y: 174, distance: 12.5
click at [151, 173] on span at bounding box center [154, 183] width 30 height 26
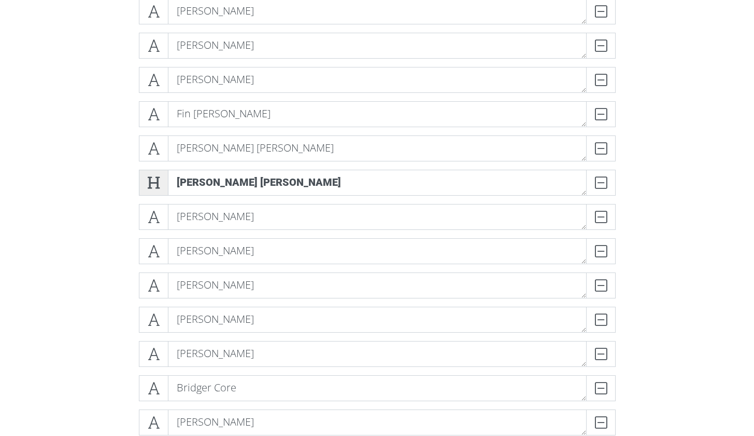
click at [151, 174] on span at bounding box center [154, 183] width 30 height 26
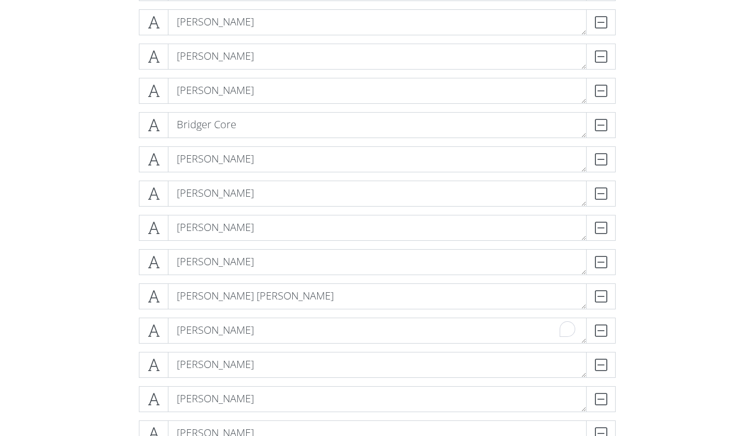
scroll to position [523, 0]
click at [150, 368] on icon at bounding box center [154, 365] width 12 height 10
click at [144, 368] on span at bounding box center [154, 366] width 30 height 26
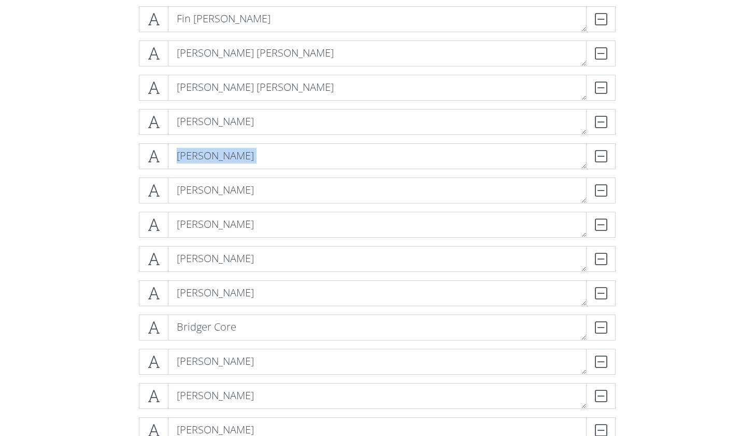
drag, startPoint x: 153, startPoint y: 186, endPoint x: 152, endPoint y: 172, distance: 14.0
click at [151, 178] on span at bounding box center [154, 190] width 30 height 26
click at [151, 188] on icon at bounding box center [154, 190] width 12 height 10
drag, startPoint x: 151, startPoint y: 188, endPoint x: 152, endPoint y: 162, distance: 25.9
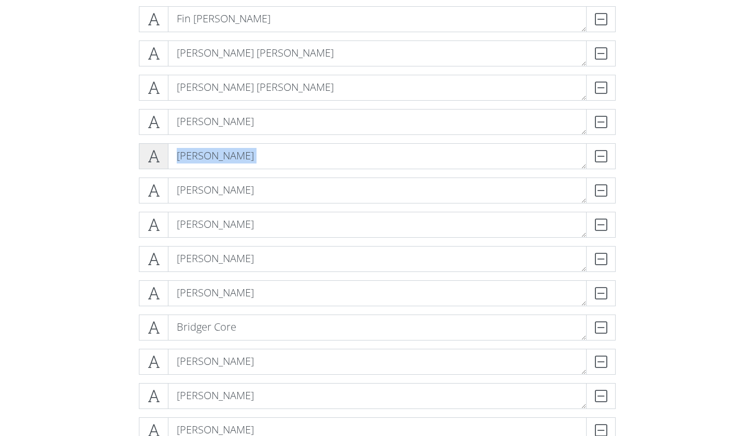
click at [152, 161] on icon at bounding box center [154, 156] width 12 height 10
click at [150, 157] on icon at bounding box center [154, 156] width 12 height 10
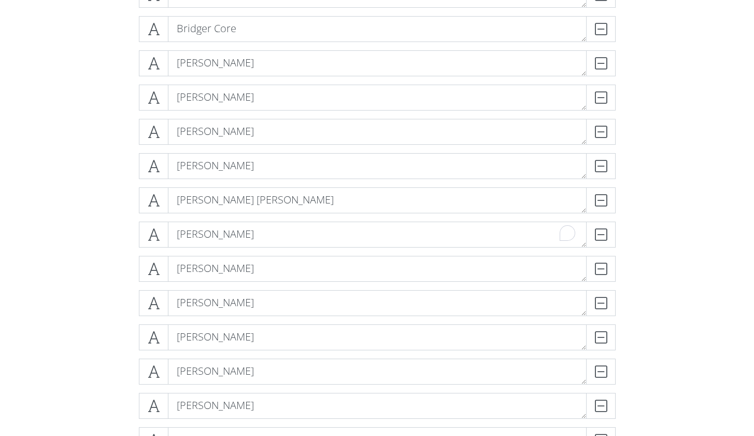
scroll to position [654, 0]
drag, startPoint x: 150, startPoint y: 306, endPoint x: 151, endPoint y: 332, distance: 26.5
click at [151, 332] on div "[PERSON_NAME] DELETE [PERSON_NAME] DELETE [PERSON_NAME] DELETE [PERSON_NAME] DE…" at bounding box center [377, 443] width 477 height 1745
click at [122, 329] on div "[PERSON_NAME] DELETE [PERSON_NAME] DELETE [PERSON_NAME] DELETE [PERSON_NAME] DE…" at bounding box center [377, 444] width 591 height 1762
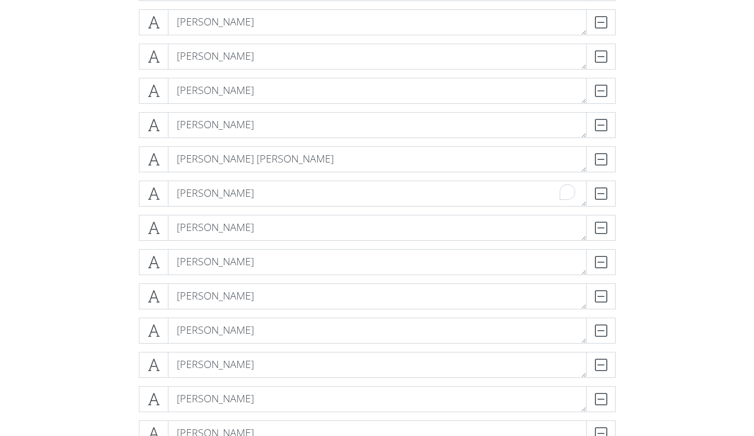
scroll to position [738, 0]
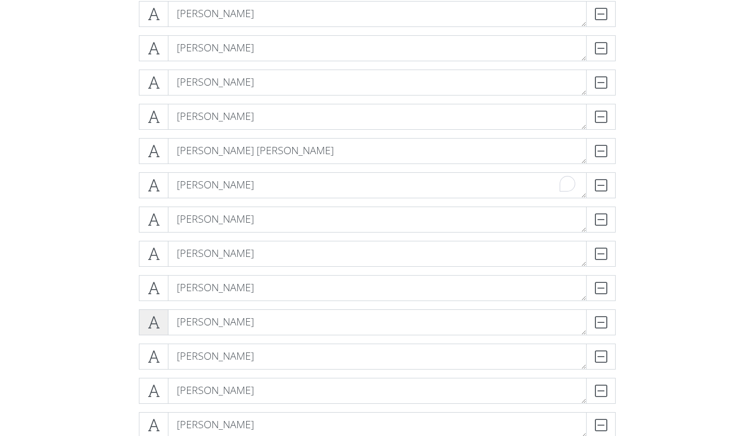
drag, startPoint x: 156, startPoint y: 325, endPoint x: 153, endPoint y: 311, distance: 14.2
click at [153, 311] on span at bounding box center [154, 322] width 30 height 26
click at [121, 311] on div "[PERSON_NAME] DELETE [PERSON_NAME] DELETE [PERSON_NAME] DELETE [PERSON_NAME] DE…" at bounding box center [377, 360] width 591 height 1762
click at [152, 317] on icon at bounding box center [154, 322] width 12 height 10
drag, startPoint x: 153, startPoint y: 151, endPoint x: 158, endPoint y: 139, distance: 13.5
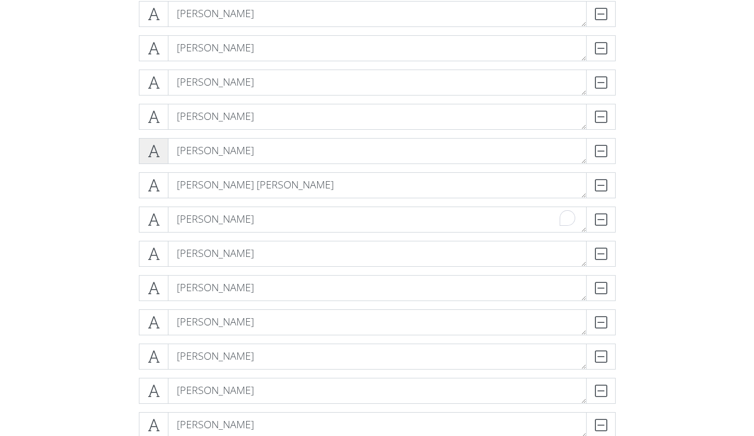
click at [158, 139] on span at bounding box center [154, 151] width 30 height 26
drag, startPoint x: 157, startPoint y: 146, endPoint x: 158, endPoint y: 131, distance: 14.5
click at [158, 131] on div "[PERSON_NAME] DELETE [PERSON_NAME] DELETE [PERSON_NAME] DELETE [PERSON_NAME] DE…" at bounding box center [377, 360] width 477 height 1745
click at [133, 143] on div "[PERSON_NAME] DELETE [PERSON_NAME] DELETE [PERSON_NAME] DELETE [PERSON_NAME] DE…" at bounding box center [377, 360] width 493 height 1745
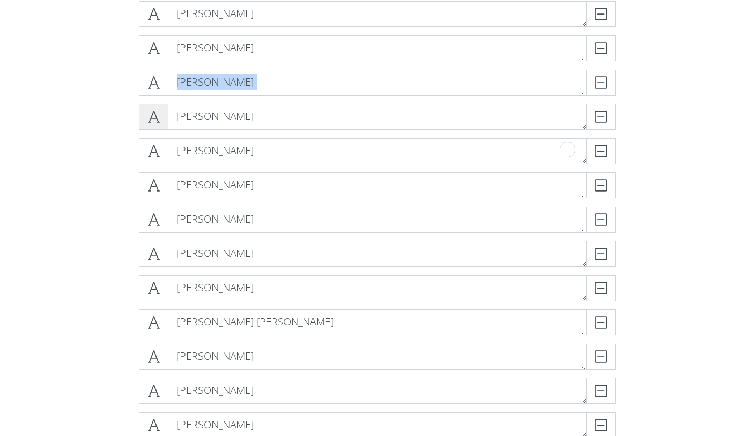
drag, startPoint x: 153, startPoint y: 79, endPoint x: 152, endPoint y: 128, distance: 48.8
click at [152, 128] on div "[PERSON_NAME] DELETE [PERSON_NAME] DELETE [PERSON_NAME] DELETE [PERSON_NAME] DE…" at bounding box center [377, 360] width 477 height 1745
click at [152, 78] on icon at bounding box center [154, 82] width 12 height 10
drag, startPoint x: 152, startPoint y: 78, endPoint x: 148, endPoint y: 87, distance: 9.7
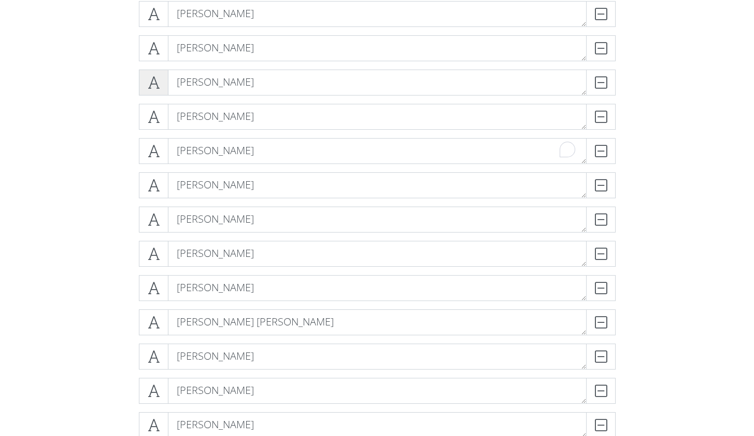
click at [148, 87] on icon at bounding box center [154, 82] width 12 height 10
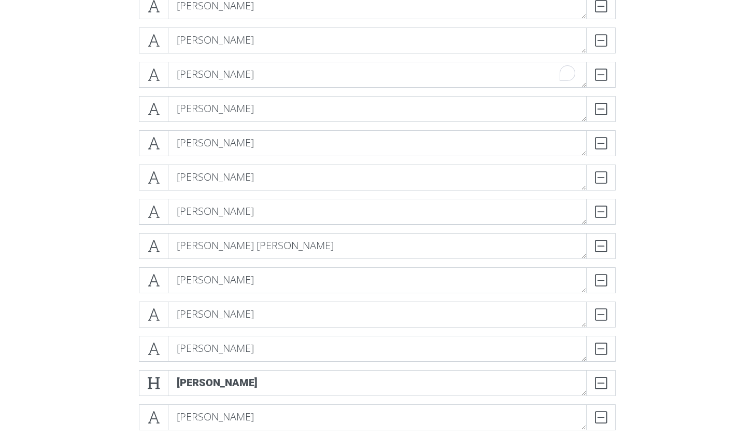
scroll to position [781, 0]
click at [153, 346] on icon at bounding box center [154, 347] width 12 height 10
drag, startPoint x: 153, startPoint y: 346, endPoint x: 148, endPoint y: 353, distance: 8.6
click at [148, 353] on icon at bounding box center [154, 347] width 12 height 10
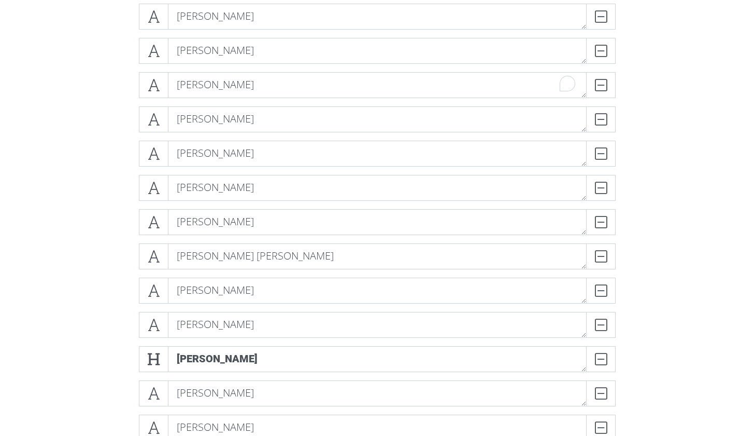
scroll to position [794, 0]
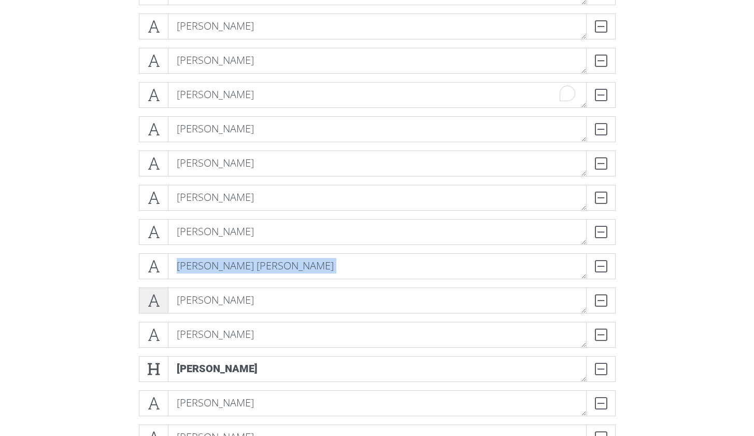
drag, startPoint x: 151, startPoint y: 299, endPoint x: 149, endPoint y: 287, distance: 12.1
click at [149, 287] on span at bounding box center [154, 300] width 30 height 26
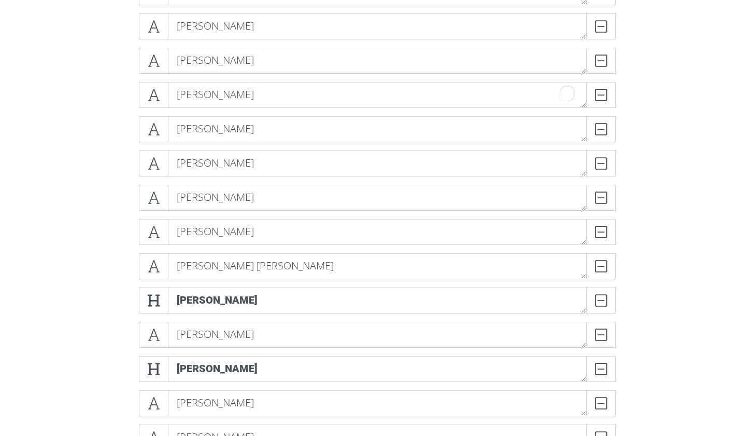
drag, startPoint x: 149, startPoint y: 287, endPoint x: 118, endPoint y: 272, distance: 34.3
click at [118, 272] on div "[PERSON_NAME] DELETE [PERSON_NAME] DELETE [PERSON_NAME] DELETE [PERSON_NAME] DE…" at bounding box center [377, 304] width 591 height 1762
click at [156, 302] on icon at bounding box center [154, 300] width 12 height 10
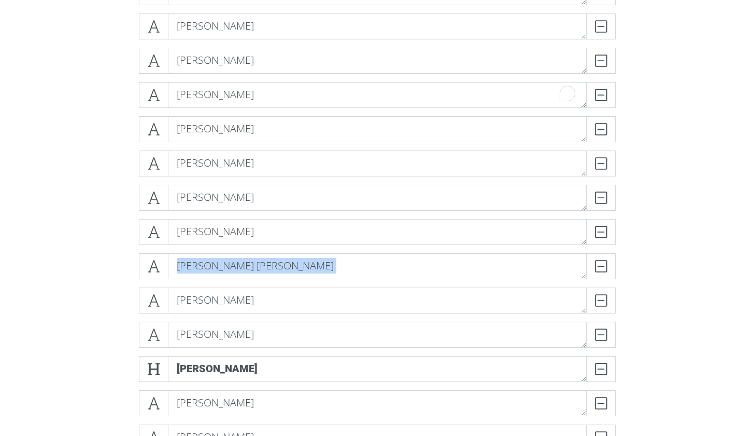
drag, startPoint x: 156, startPoint y: 302, endPoint x: 152, endPoint y: 284, distance: 18.5
click at [152, 284] on div "[PERSON_NAME] DELETE [PERSON_NAME] DELETE [PERSON_NAME] DELETE [PERSON_NAME] DE…" at bounding box center [377, 304] width 477 height 1745
click at [152, 299] on icon at bounding box center [154, 300] width 12 height 10
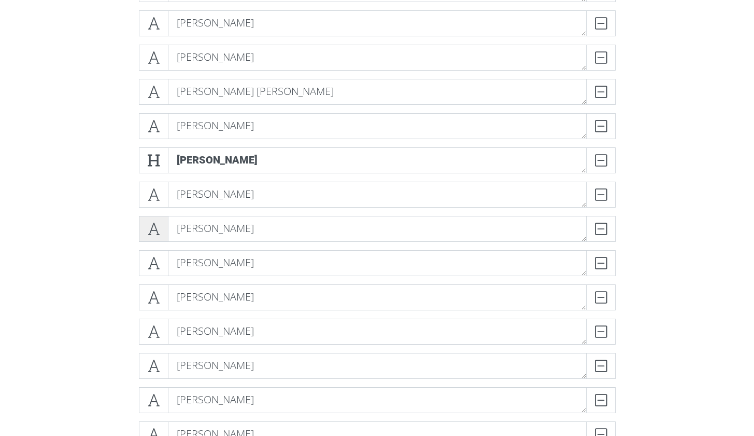
scroll to position [1010, 0]
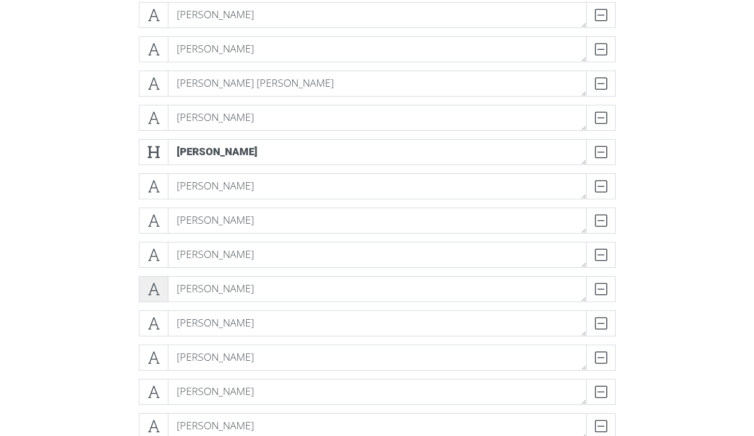
drag, startPoint x: 155, startPoint y: 294, endPoint x: 152, endPoint y: 289, distance: 6.0
click at [152, 289] on icon at bounding box center [154, 289] width 12 height 10
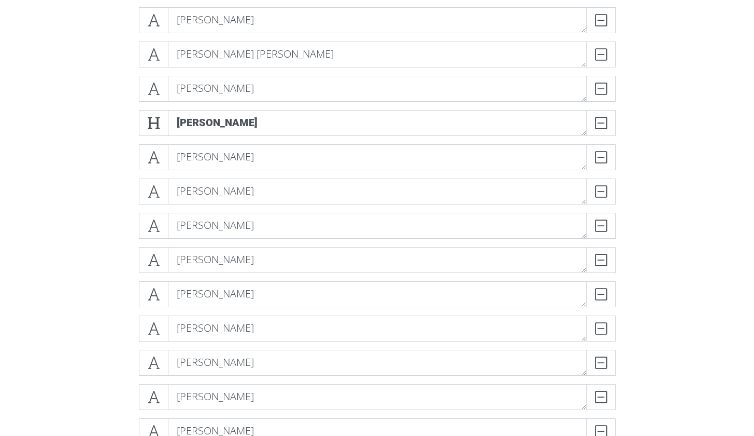
scroll to position [1078, 0]
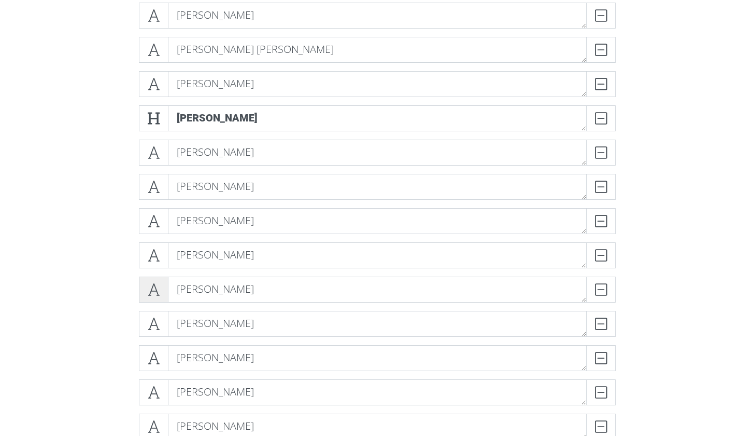
drag, startPoint x: 159, startPoint y: 290, endPoint x: 157, endPoint y: 284, distance: 6.7
click at [157, 285] on icon at bounding box center [154, 289] width 12 height 10
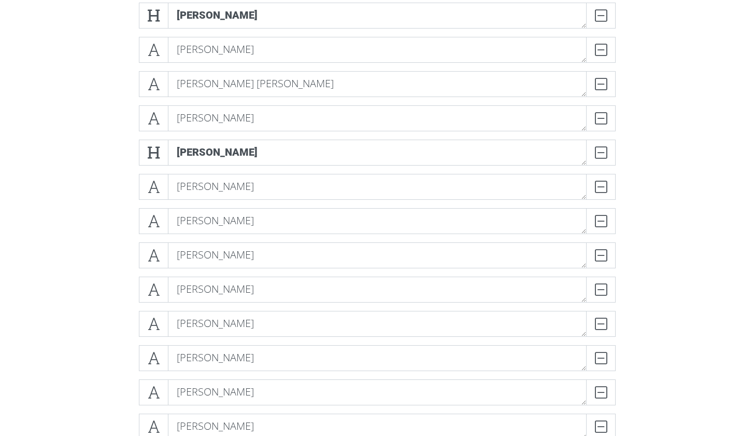
drag, startPoint x: 157, startPoint y: 284, endPoint x: 171, endPoint y: 131, distance: 153.6
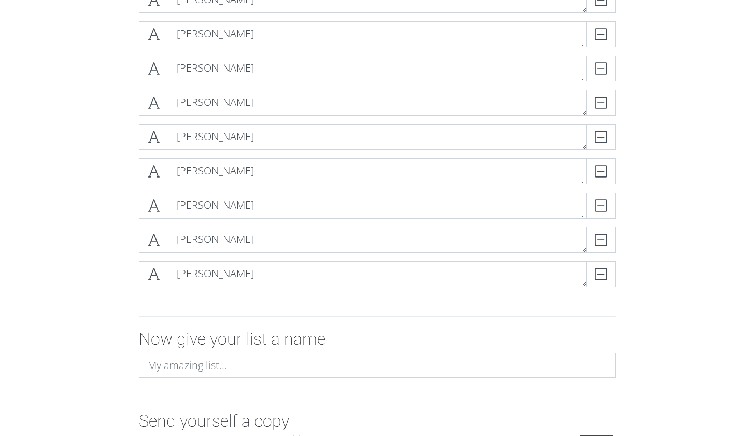
scroll to position [1645, 0]
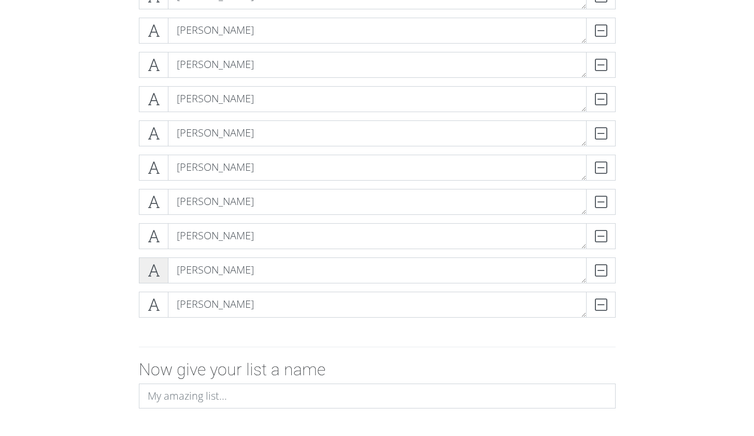
drag, startPoint x: 152, startPoint y: 270, endPoint x: 151, endPoint y: 264, distance: 5.4
click at [151, 265] on icon at bounding box center [154, 270] width 12 height 10
drag, startPoint x: 151, startPoint y: 255, endPoint x: 150, endPoint y: 227, distance: 28.0
drag, startPoint x: 153, startPoint y: 278, endPoint x: 152, endPoint y: 261, distance: 16.6
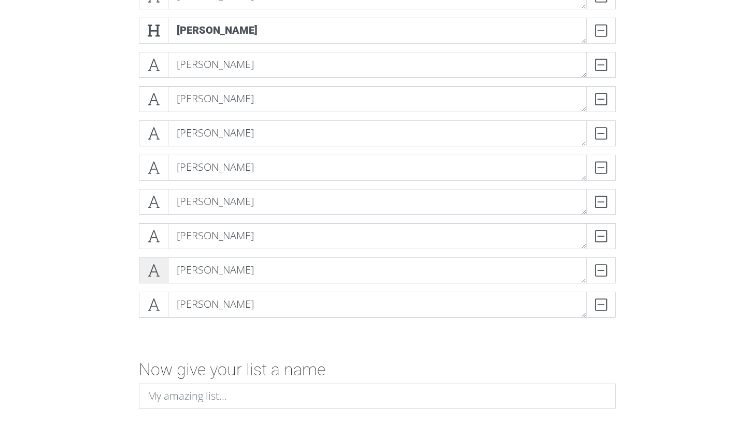
click at [152, 261] on span at bounding box center [154, 270] width 30 height 26
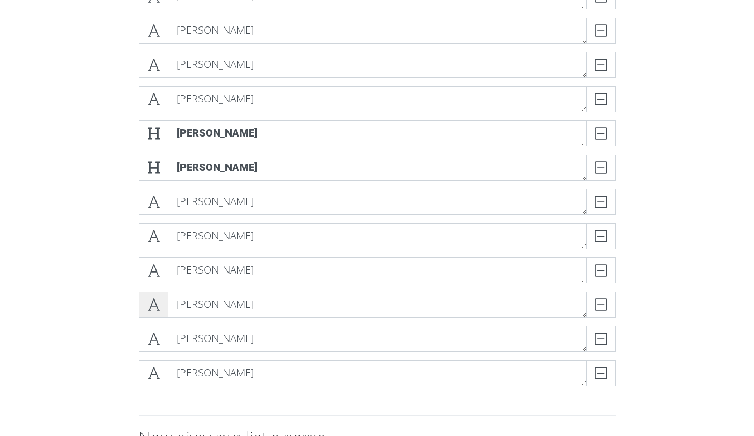
scroll to position [1571, 0]
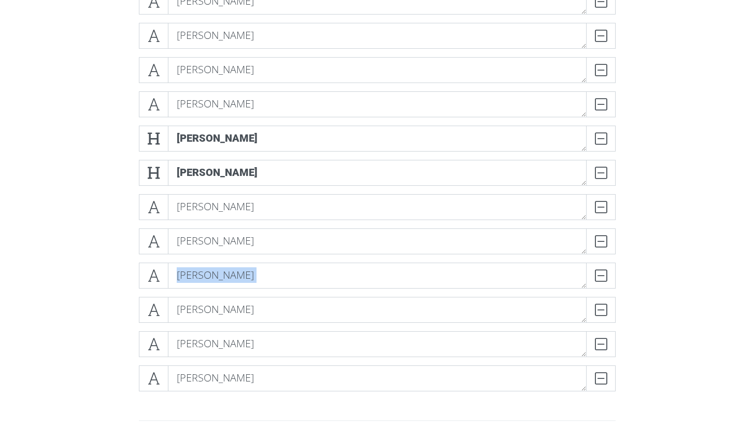
drag, startPoint x: 151, startPoint y: 312, endPoint x: 151, endPoint y: 291, distance: 21.3
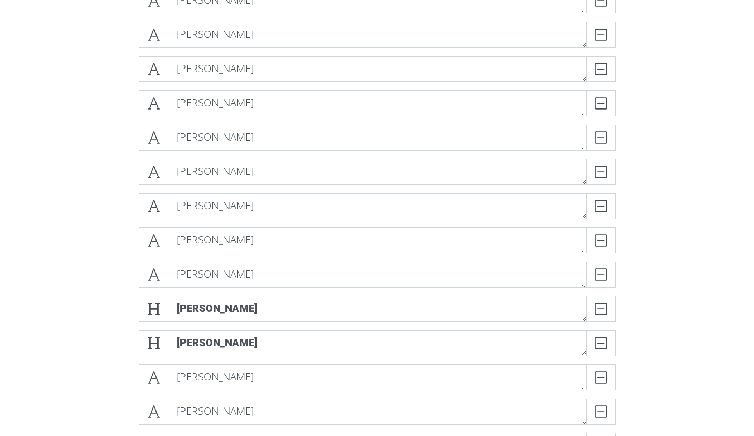
scroll to position [1474, 0]
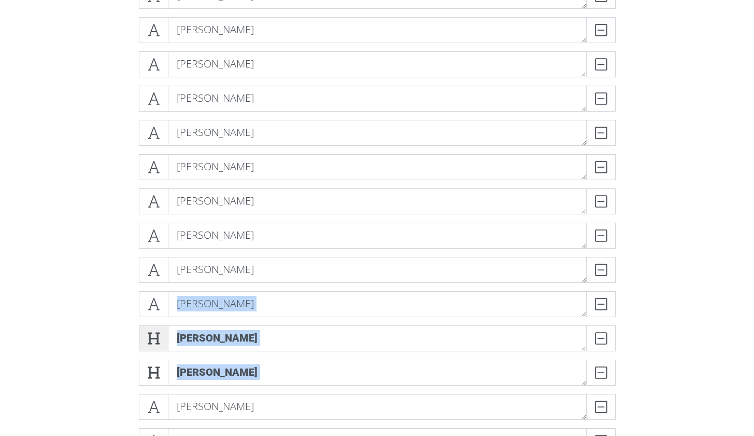
drag, startPoint x: 162, startPoint y: 408, endPoint x: 157, endPoint y: 334, distance: 73.8
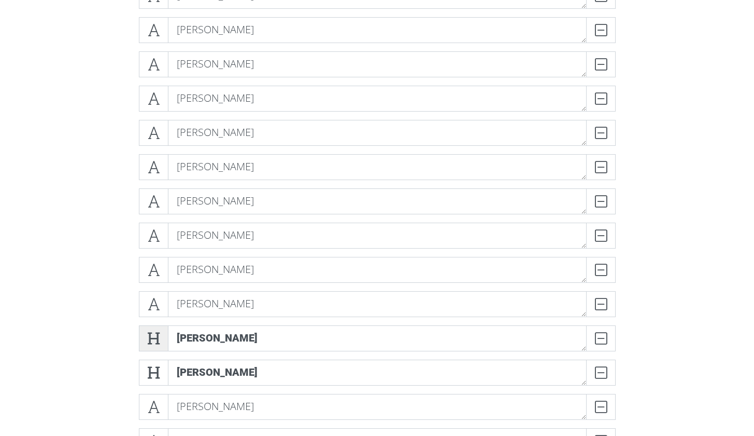
click at [157, 334] on icon at bounding box center [154, 338] width 12 height 10
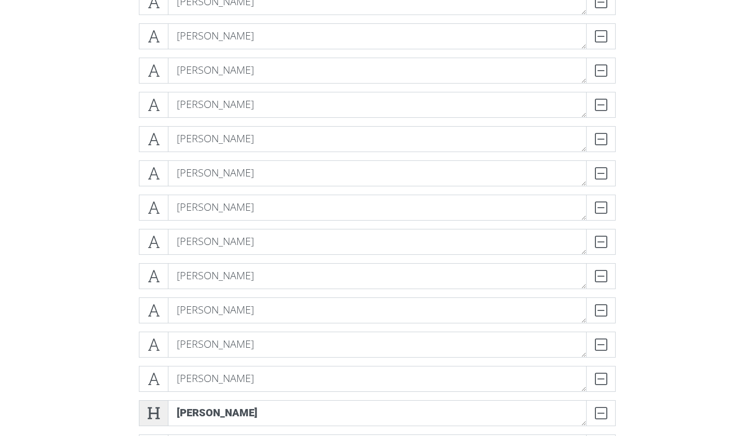
scroll to position [1466, 0]
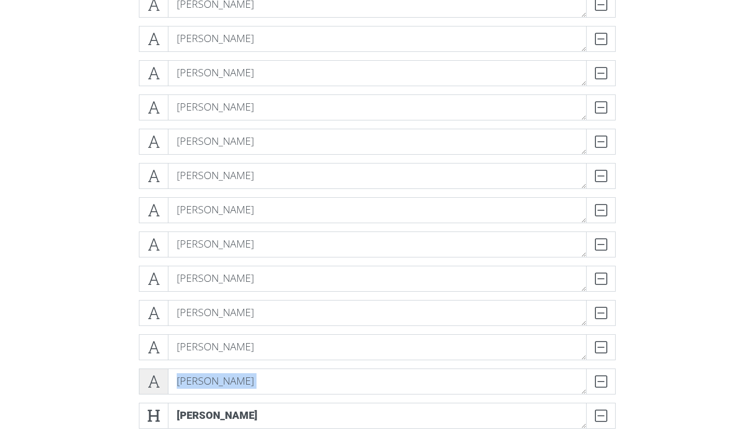
drag, startPoint x: 154, startPoint y: 408, endPoint x: 154, endPoint y: 382, distance: 25.4
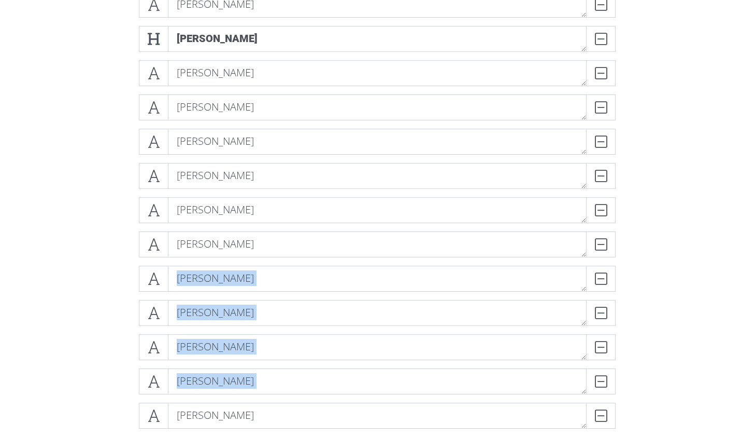
drag, startPoint x: 153, startPoint y: 410, endPoint x: 147, endPoint y: 293, distance: 116.8
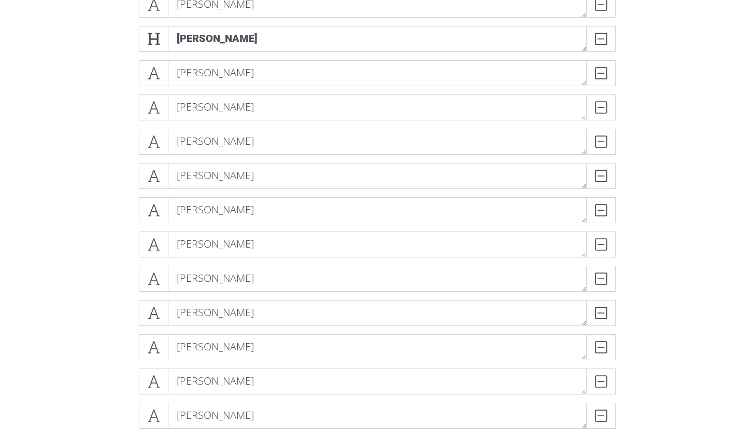
click at [147, 293] on div "[PERSON_NAME] DELETE" at bounding box center [377, 282] width 482 height 34
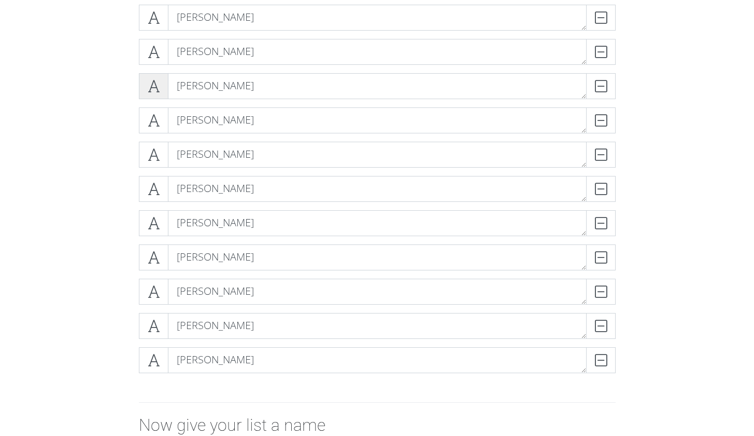
scroll to position [1609, 0]
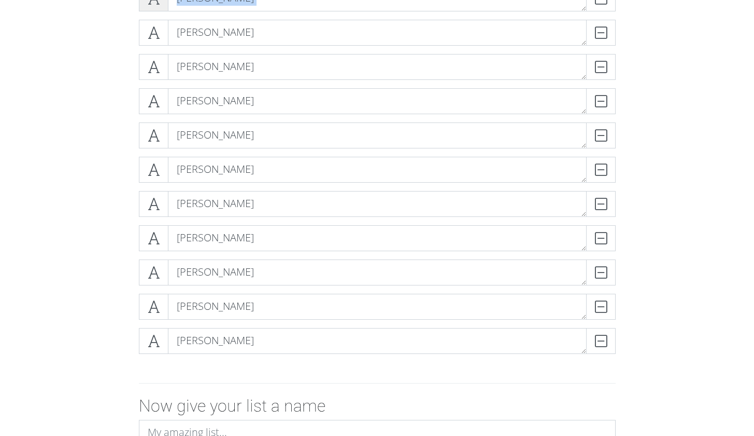
drag, startPoint x: 154, startPoint y: 26, endPoint x: 162, endPoint y: 10, distance: 18.3
click at [149, 32] on icon at bounding box center [154, 32] width 12 height 10
click at [153, 33] on icon at bounding box center [154, 32] width 12 height 10
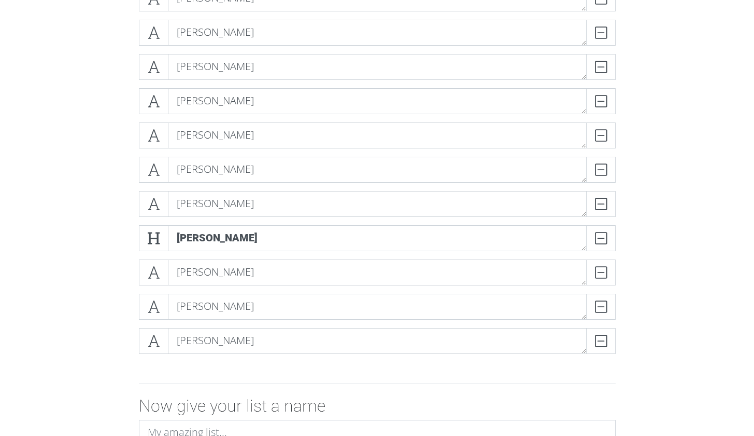
drag, startPoint x: 161, startPoint y: 277, endPoint x: 116, endPoint y: 282, distance: 45.4
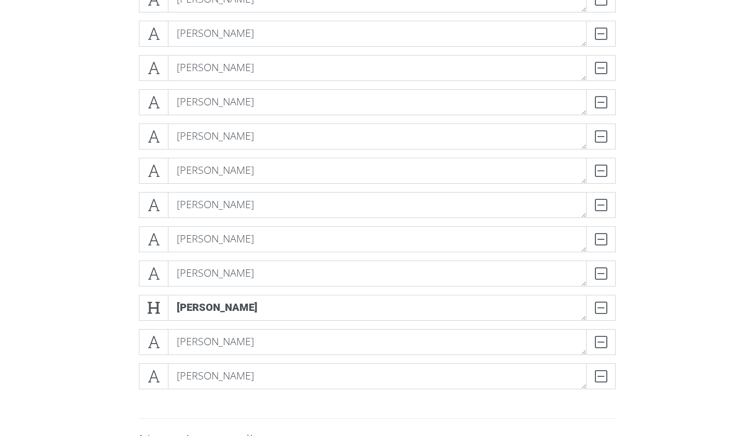
scroll to position [1568, 0]
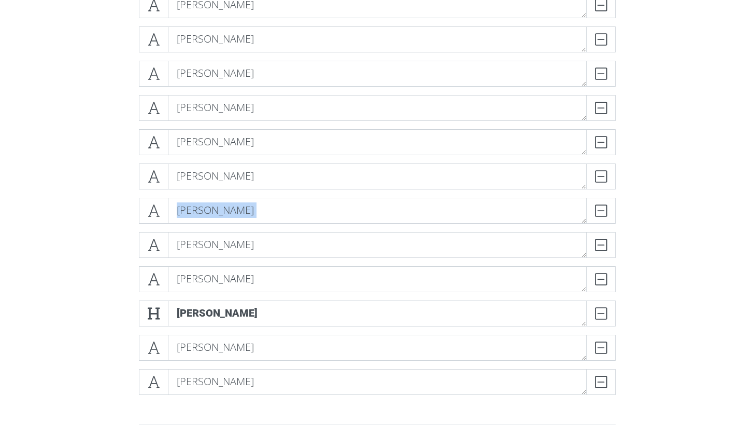
drag, startPoint x: 153, startPoint y: 218, endPoint x: 154, endPoint y: 229, distance: 10.5
click at [154, 229] on div "[PERSON_NAME] DELETE" at bounding box center [377, 215] width 482 height 34
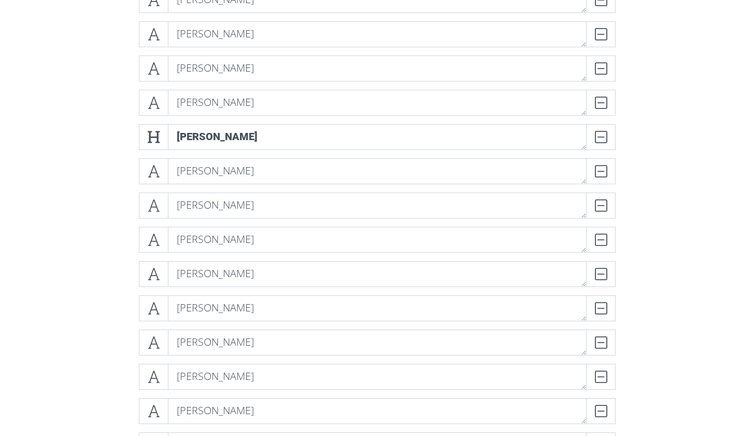
scroll to position [1350, 0]
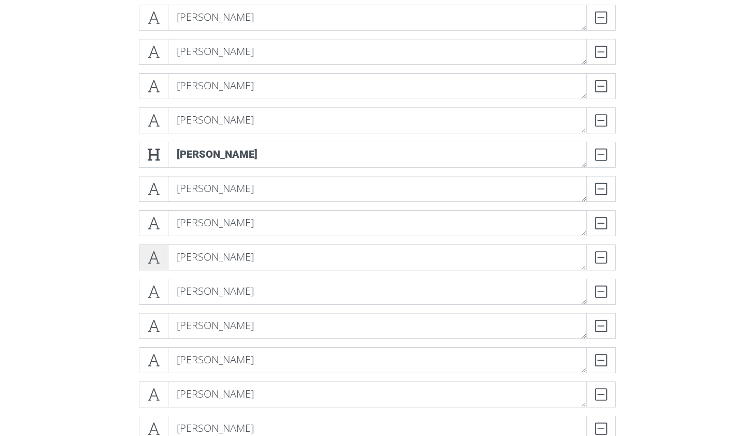
drag, startPoint x: 158, startPoint y: 249, endPoint x: 158, endPoint y: 261, distance: 11.4
click at [158, 264] on span at bounding box center [154, 257] width 30 height 26
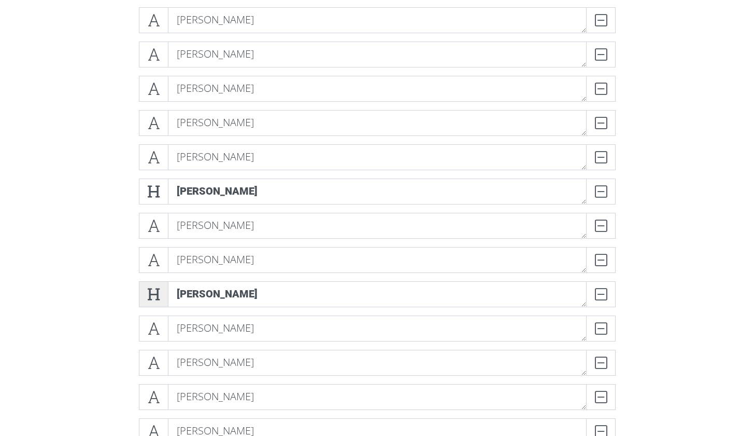
click at [151, 289] on icon at bounding box center [154, 294] width 12 height 10
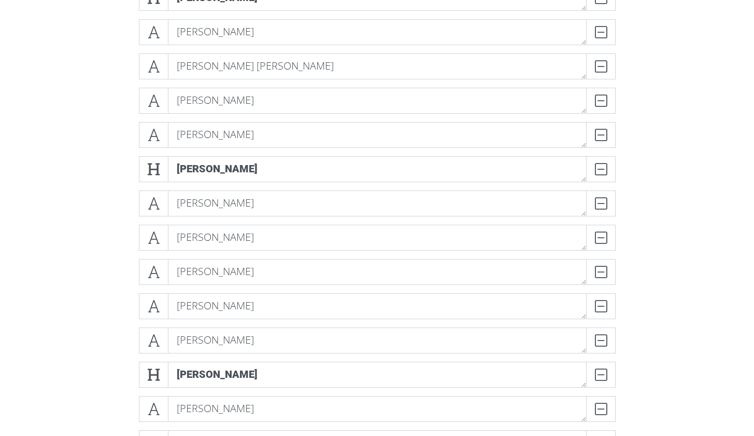
scroll to position [1064, 0]
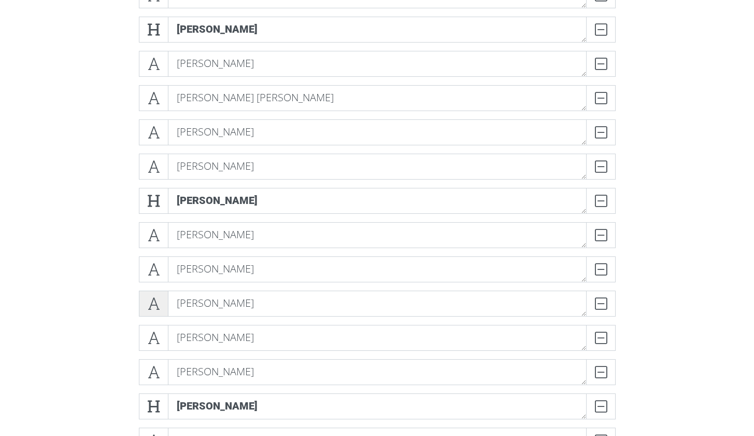
drag, startPoint x: 161, startPoint y: 301, endPoint x: 147, endPoint y: 302, distance: 14.0
click at [147, 302] on span at bounding box center [154, 303] width 30 height 26
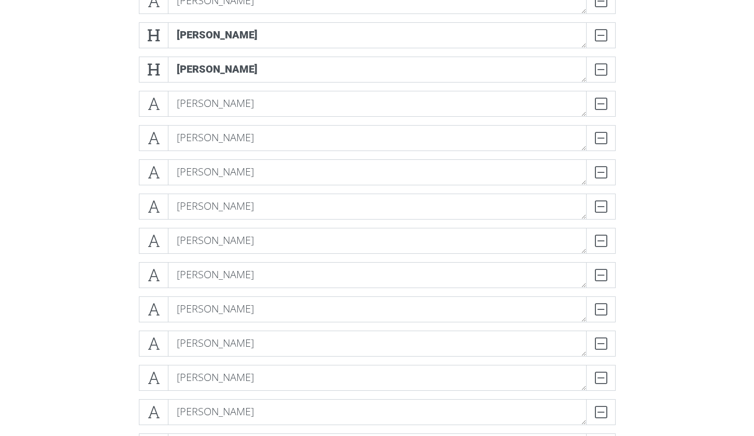
scroll to position [1401, 0]
drag, startPoint x: 152, startPoint y: 36, endPoint x: 143, endPoint y: 68, distance: 33.6
click at [143, 68] on span at bounding box center [154, 69] width 30 height 26
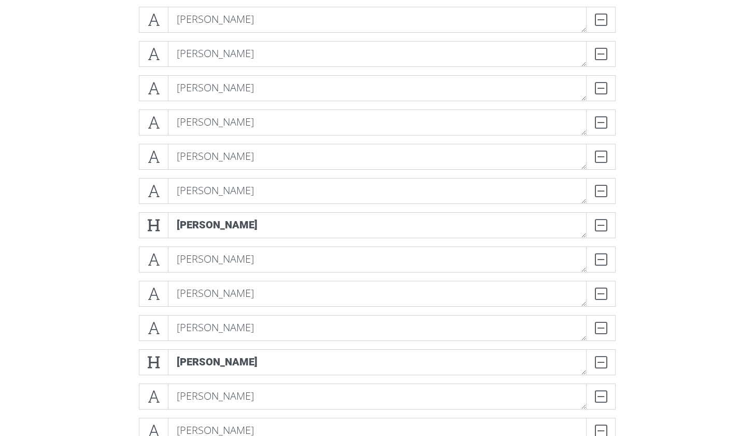
scroll to position [1523, 0]
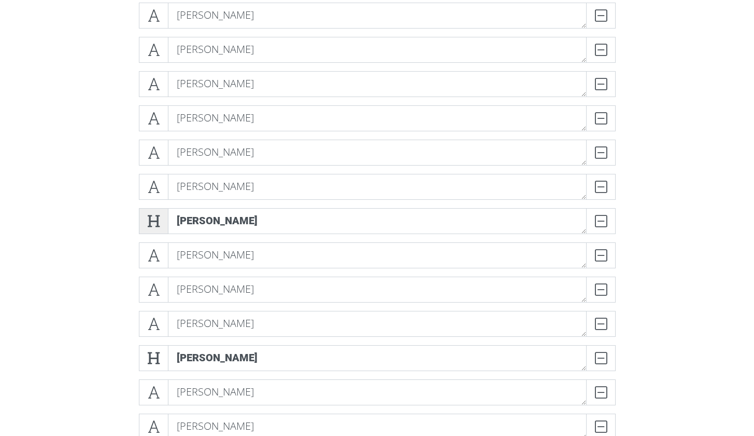
click at [160, 218] on span at bounding box center [154, 221] width 30 height 26
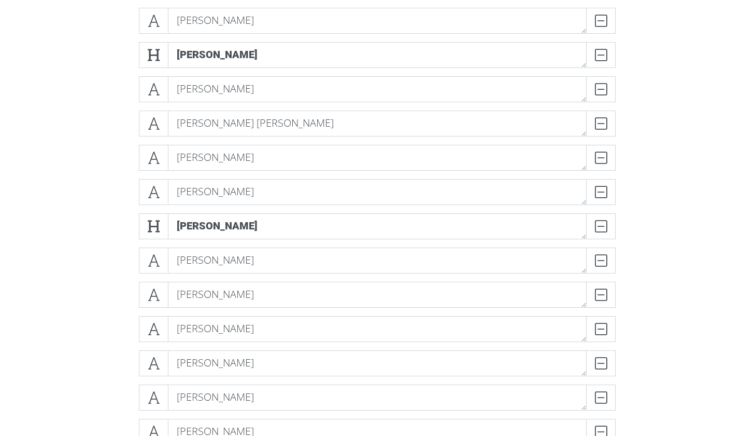
scroll to position [1026, 0]
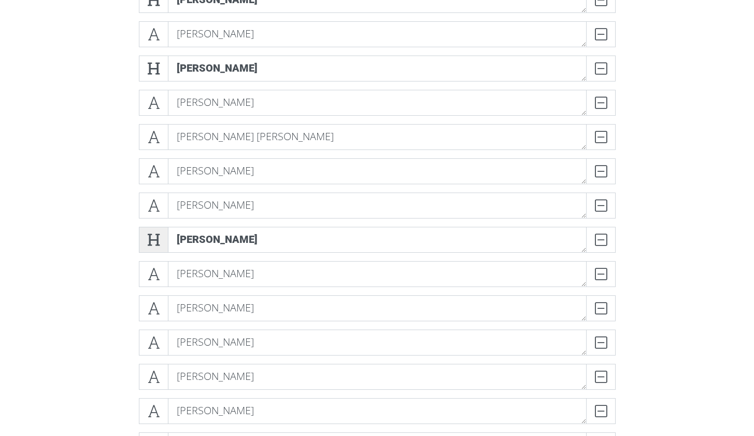
drag, startPoint x: 155, startPoint y: 228, endPoint x: 148, endPoint y: 227, distance: 6.9
click at [148, 227] on span at bounding box center [154, 240] width 30 height 26
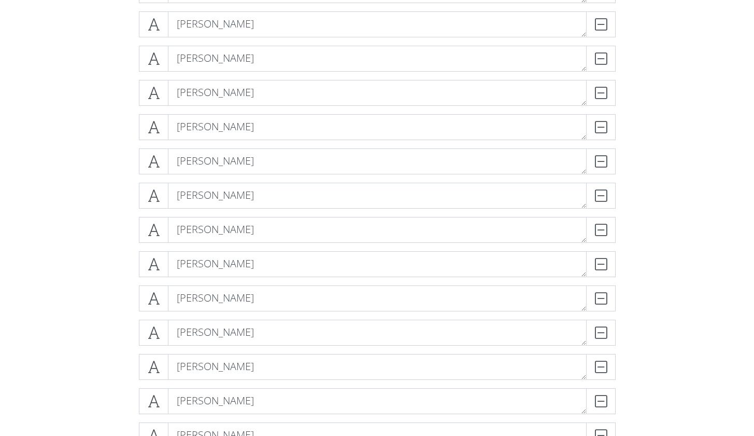
scroll to position [1385, 0]
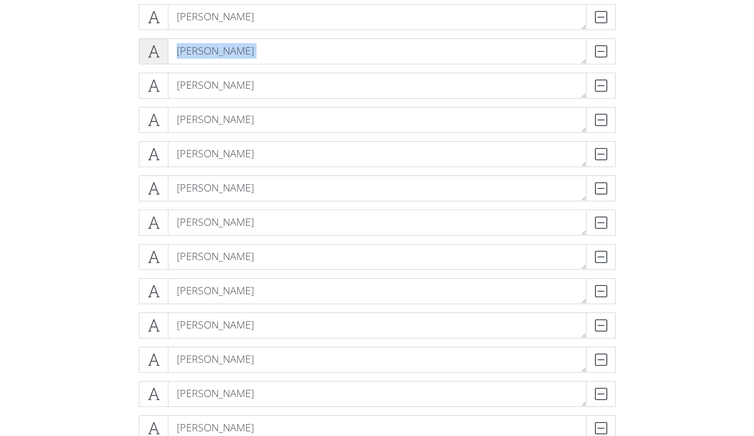
drag, startPoint x: 152, startPoint y: 52, endPoint x: 160, endPoint y: 63, distance: 13.8
click at [159, 64] on div "[PERSON_NAME] DELETE" at bounding box center [377, 55] width 482 height 34
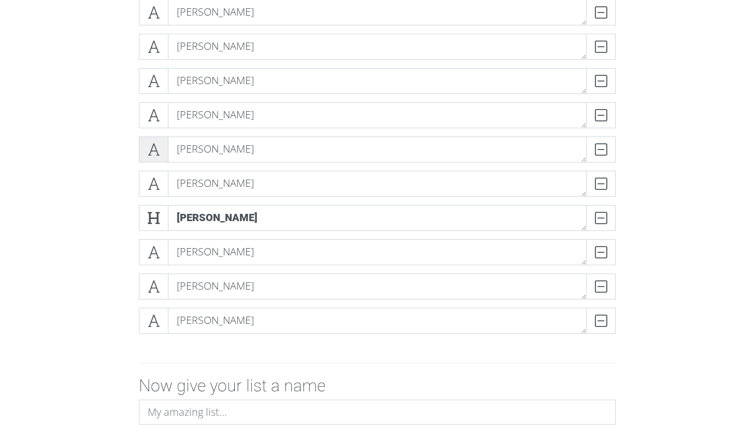
scroll to position [1628, 0]
click at [154, 148] on icon at bounding box center [154, 150] width 12 height 10
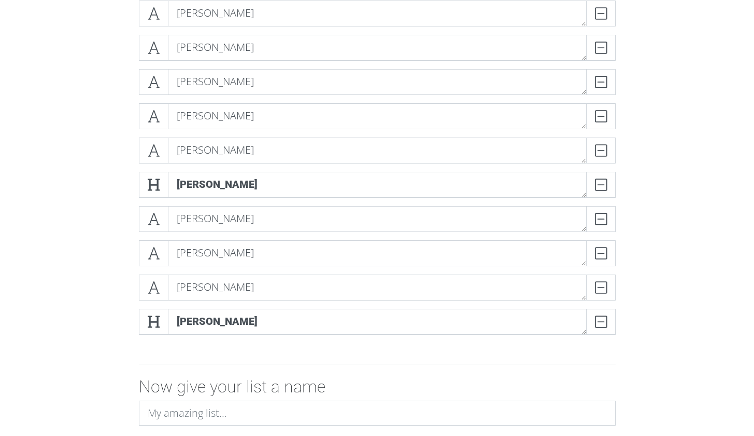
drag, startPoint x: 160, startPoint y: 250, endPoint x: 151, endPoint y: 268, distance: 20.4
click at [151, 269] on div "[PERSON_NAME] DELETE" at bounding box center [377, 257] width 482 height 34
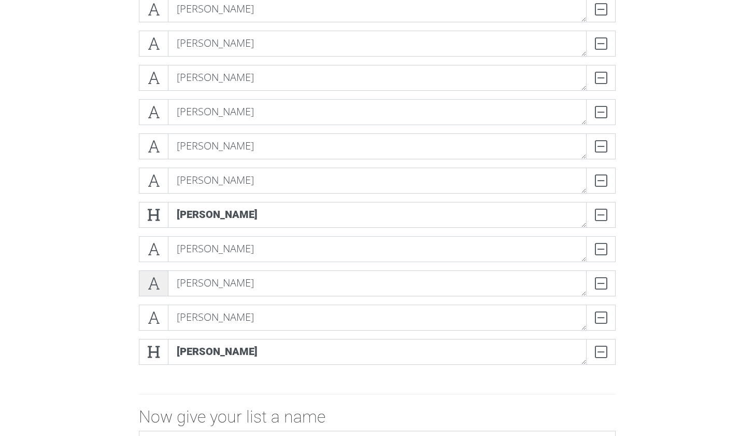
scroll to position [1582, 0]
